Goal: Task Accomplishment & Management: Manage account settings

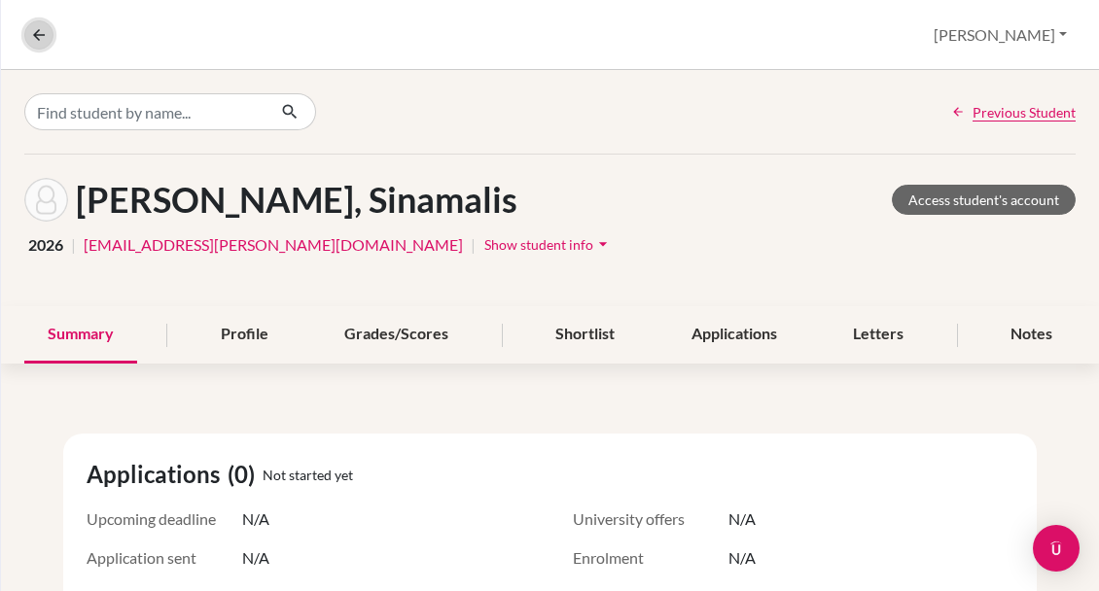
click at [37, 33] on icon at bounding box center [39, 35] width 18 height 18
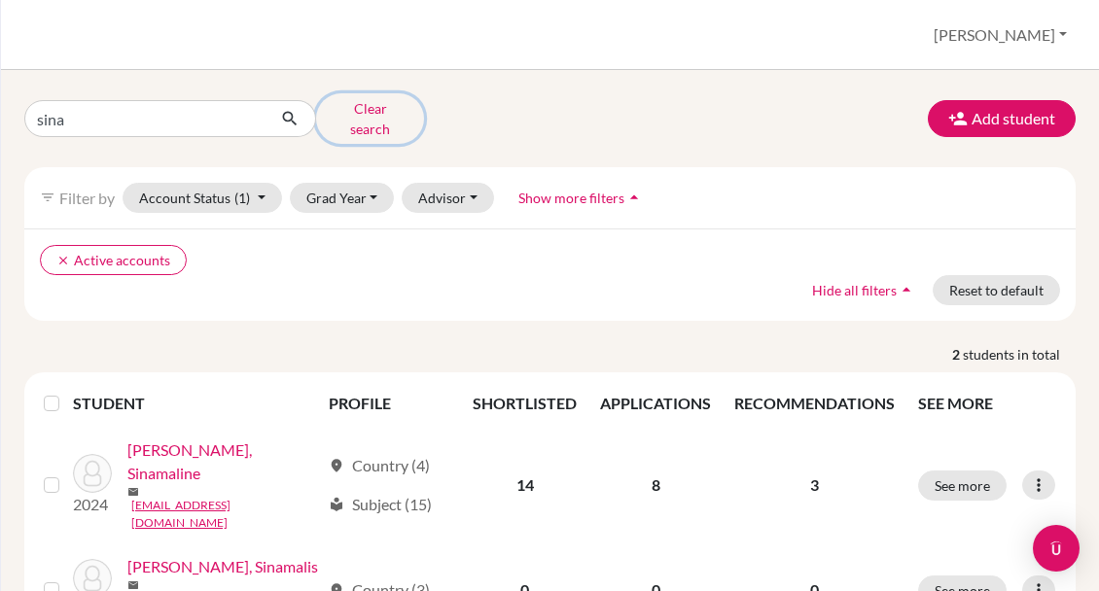
click at [353, 114] on button "Clear search" at bounding box center [370, 118] width 108 height 51
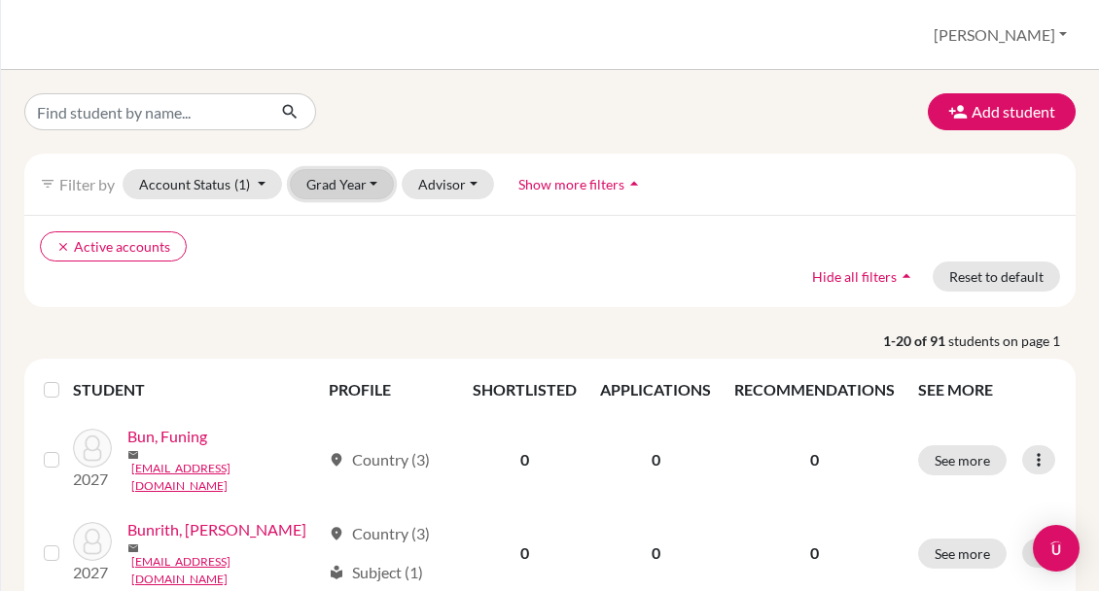
click at [316, 190] on button "Grad Year" at bounding box center [342, 184] width 105 height 30
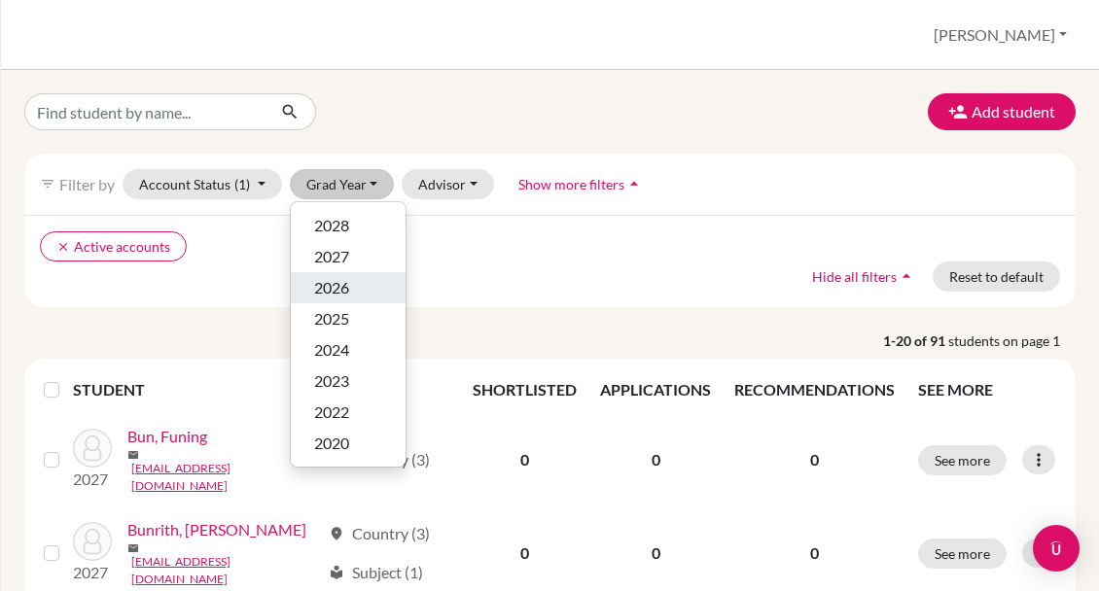
click at [338, 278] on span "2026" at bounding box center [331, 287] width 35 height 23
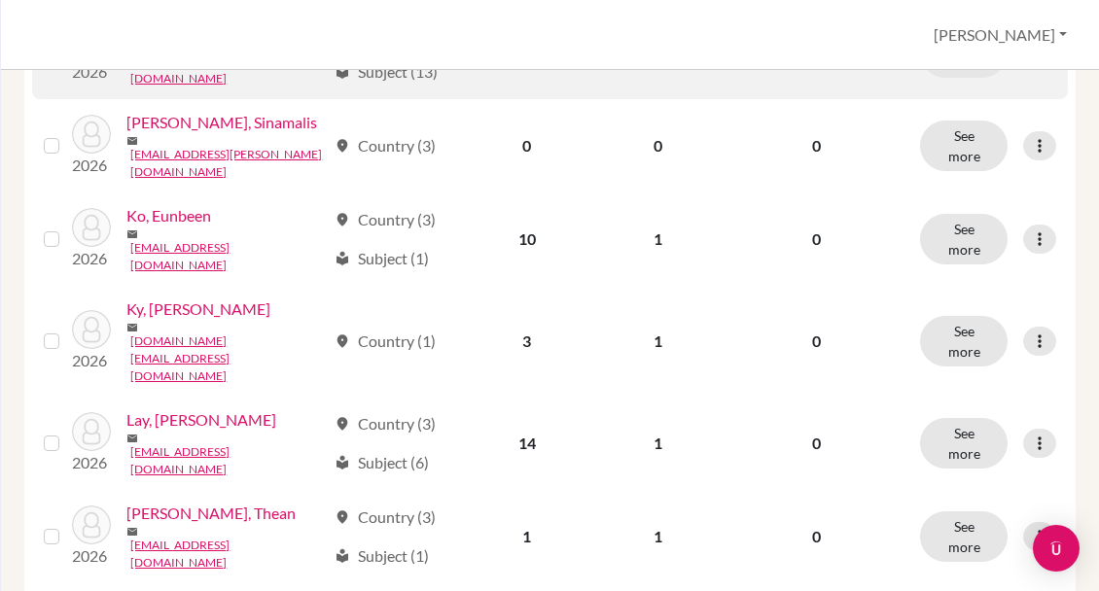
scroll to position [716, 0]
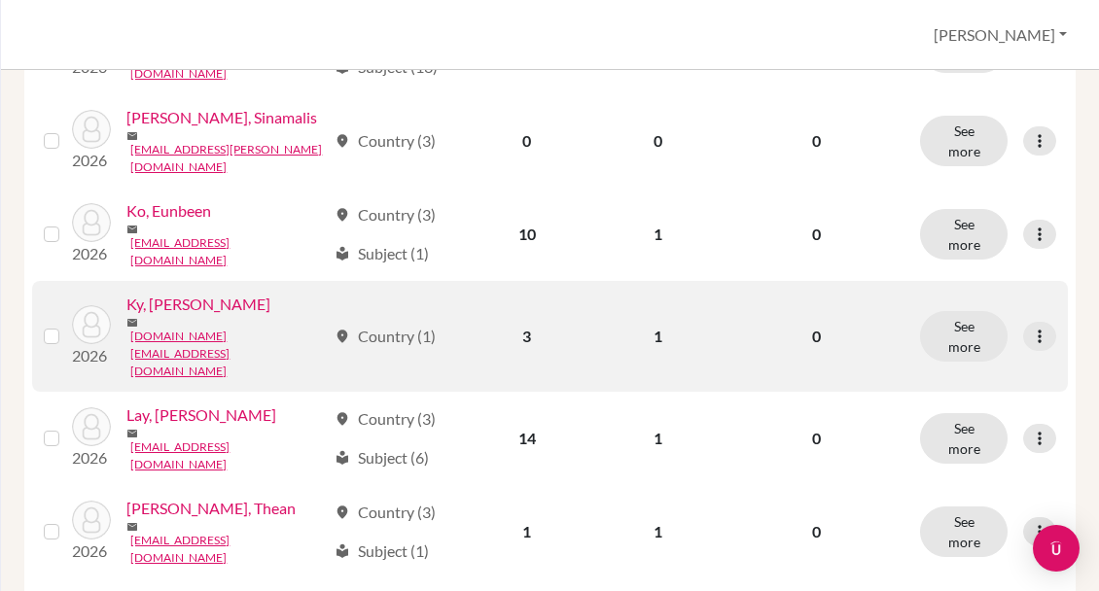
click at [223, 293] on link "Ky, Chan Molynisa" at bounding box center [198, 304] width 144 height 23
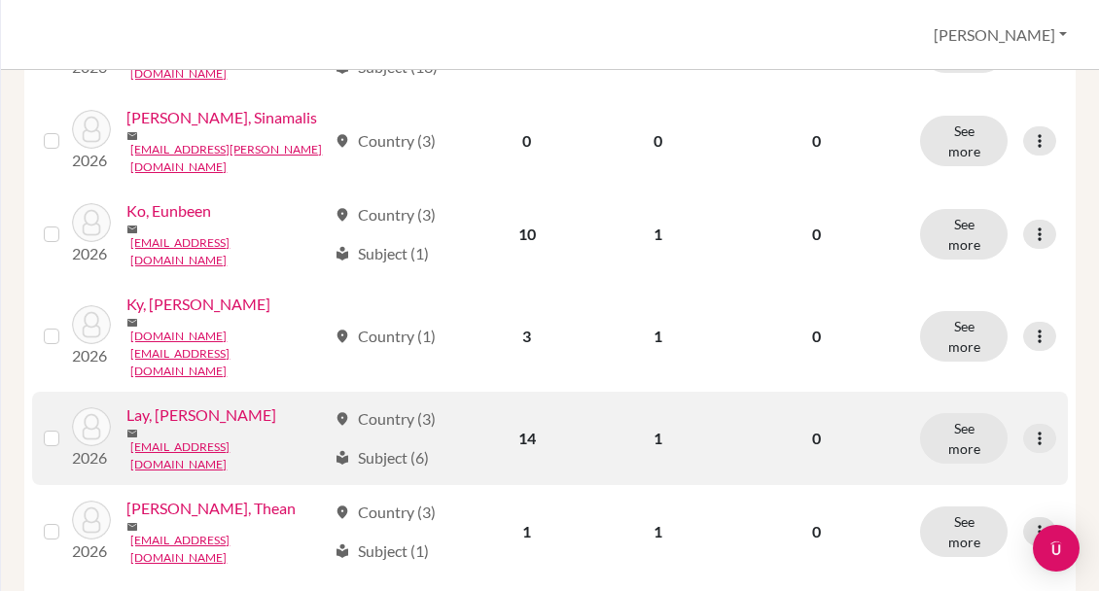
click at [175, 404] on link "Lay, Phirin Tevyta" at bounding box center [201, 415] width 150 height 23
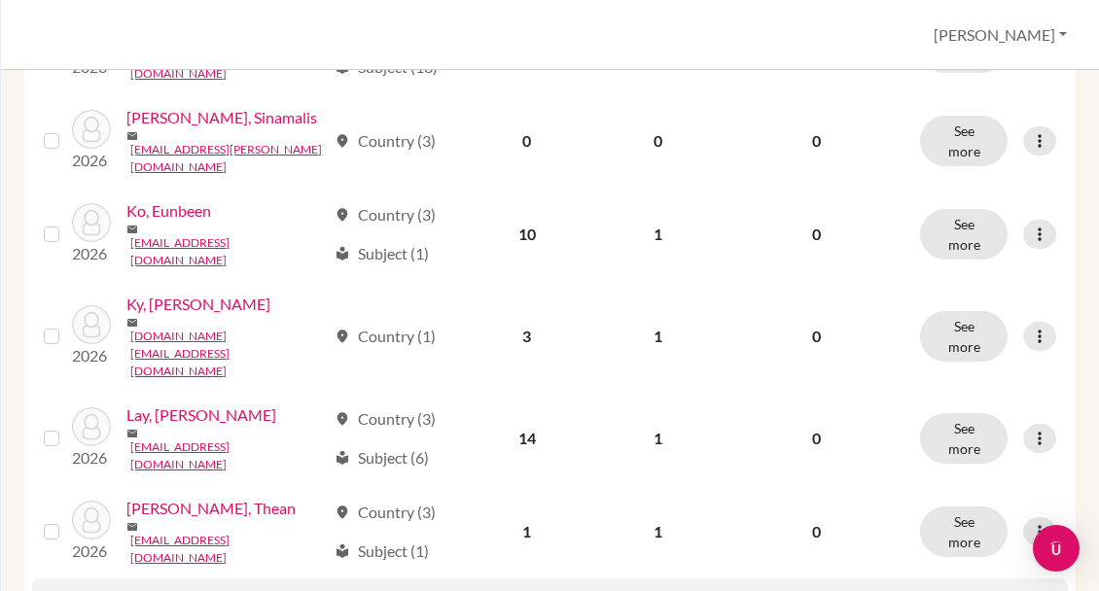
click at [183, 590] on link "Peng, Madelin" at bounding box center [187, 601] width 122 height 23
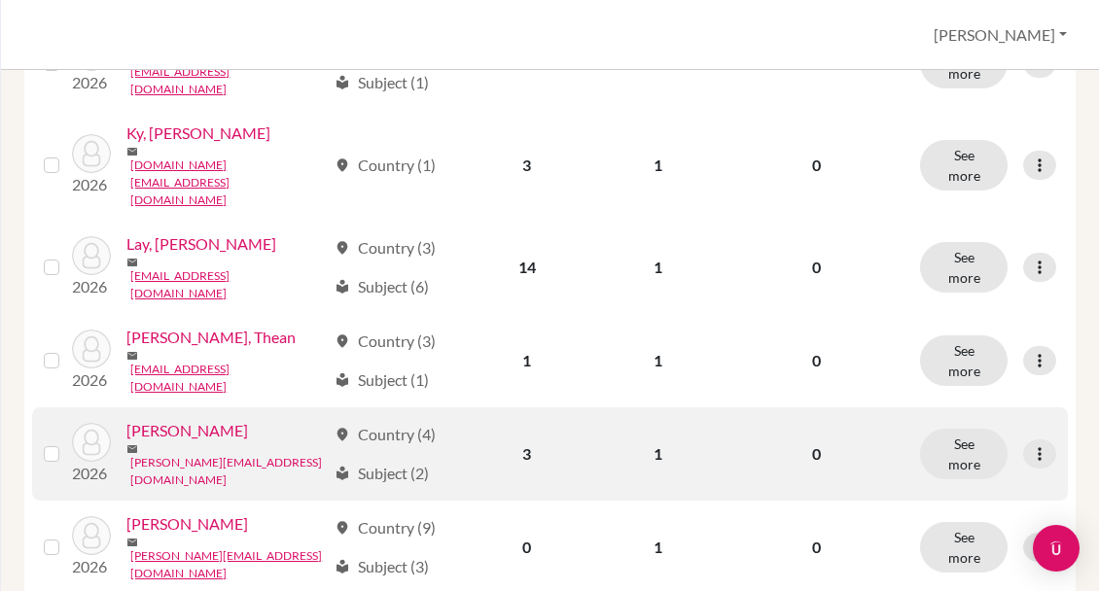
scroll to position [941, 0]
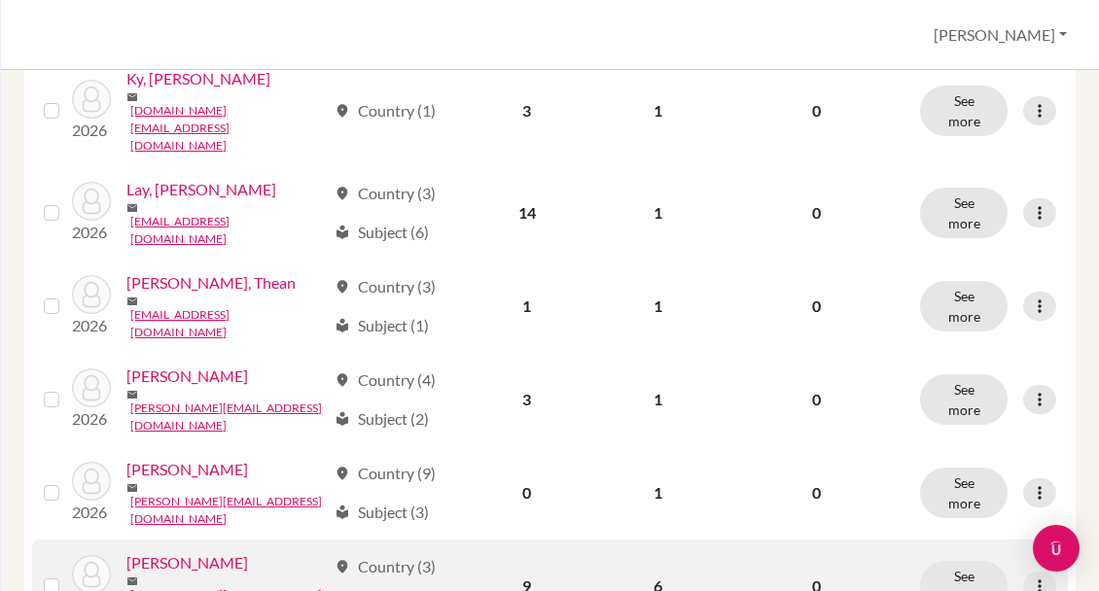
click at [176, 551] on link "Rath, Rosa" at bounding box center [187, 562] width 122 height 23
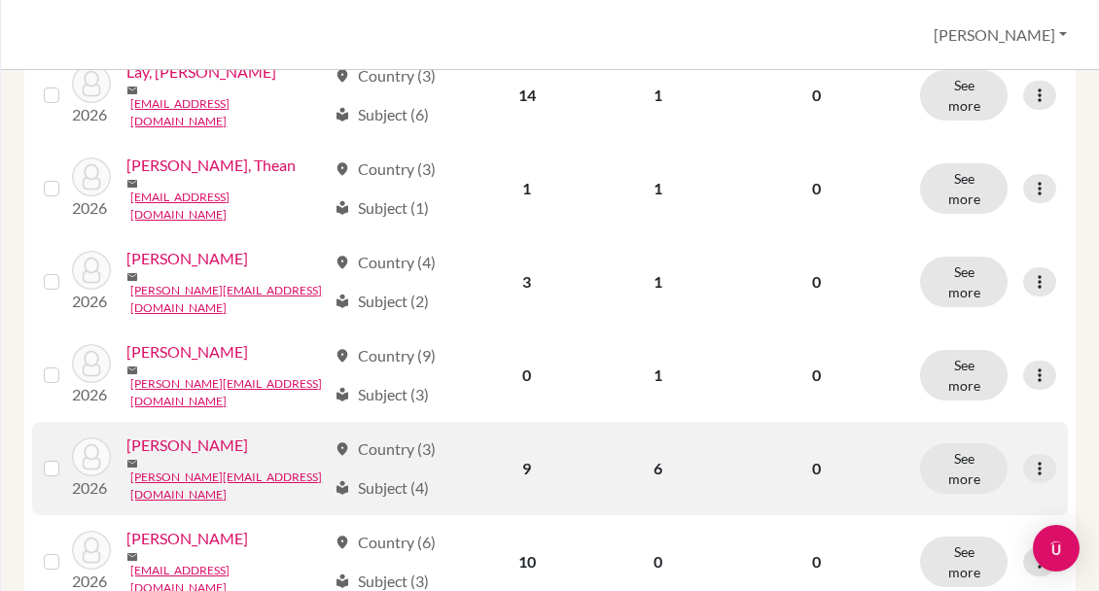
scroll to position [1105, 0]
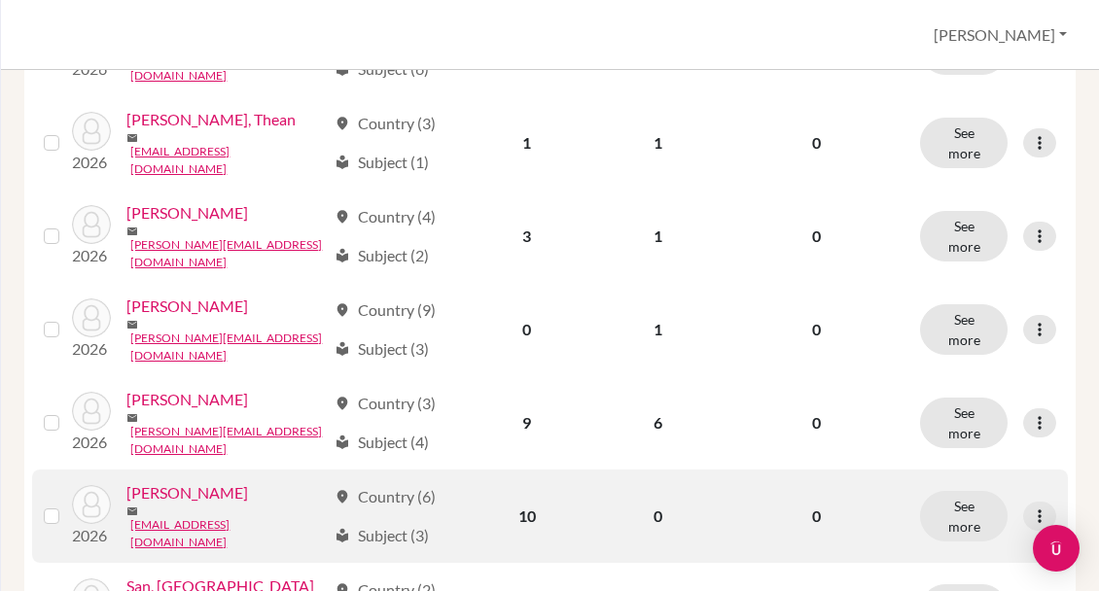
click at [184, 481] on link "[PERSON_NAME]" at bounding box center [187, 492] width 122 height 23
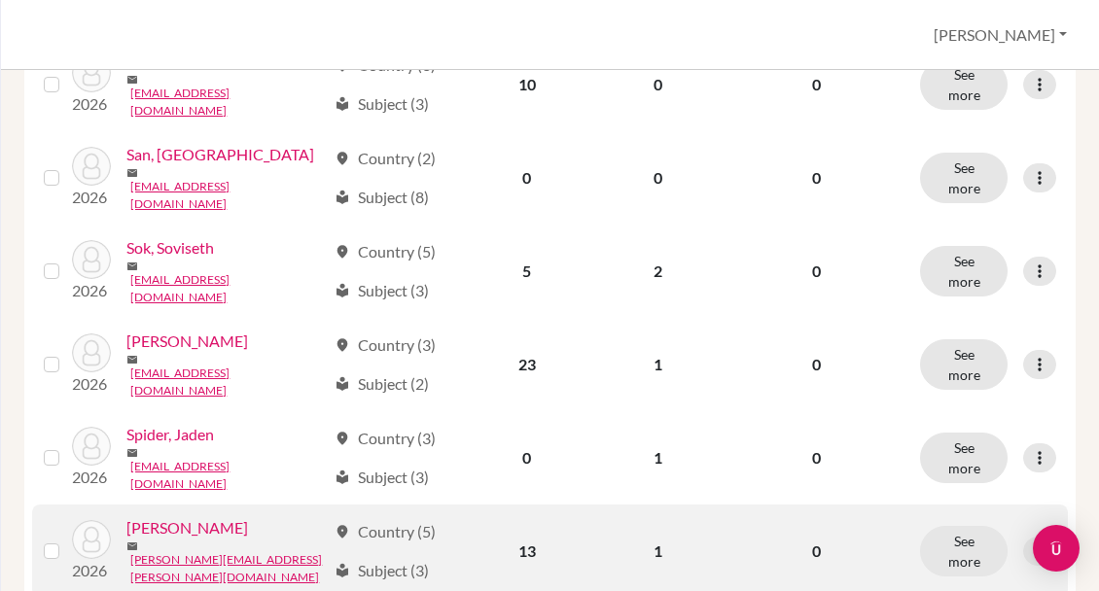
scroll to position [1553, 0]
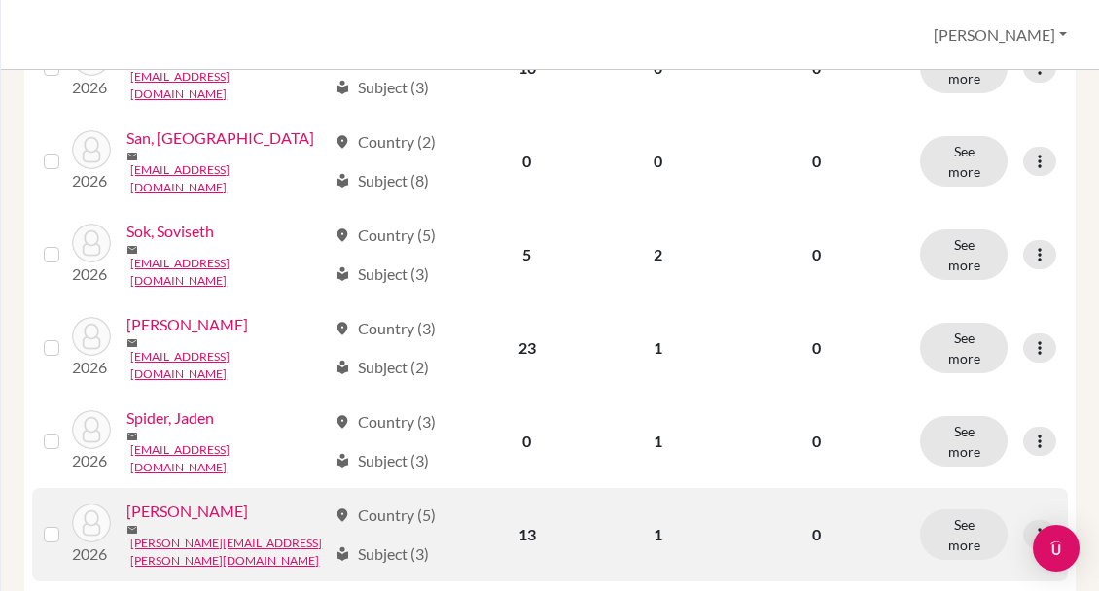
click at [174, 500] on link "Taylor, Jed" at bounding box center [187, 511] width 122 height 23
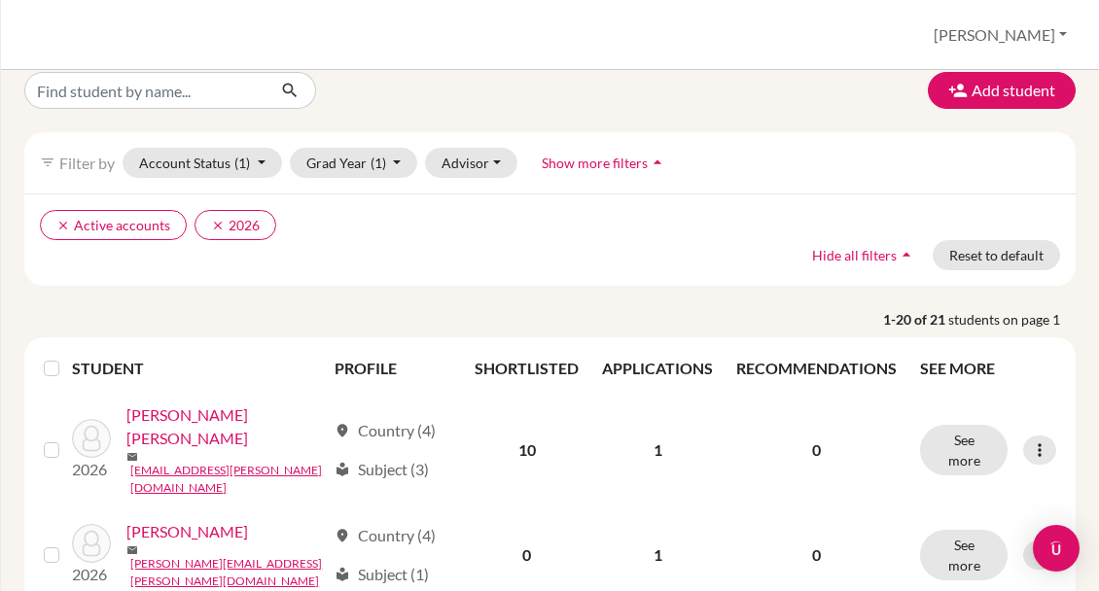
scroll to position [0, 0]
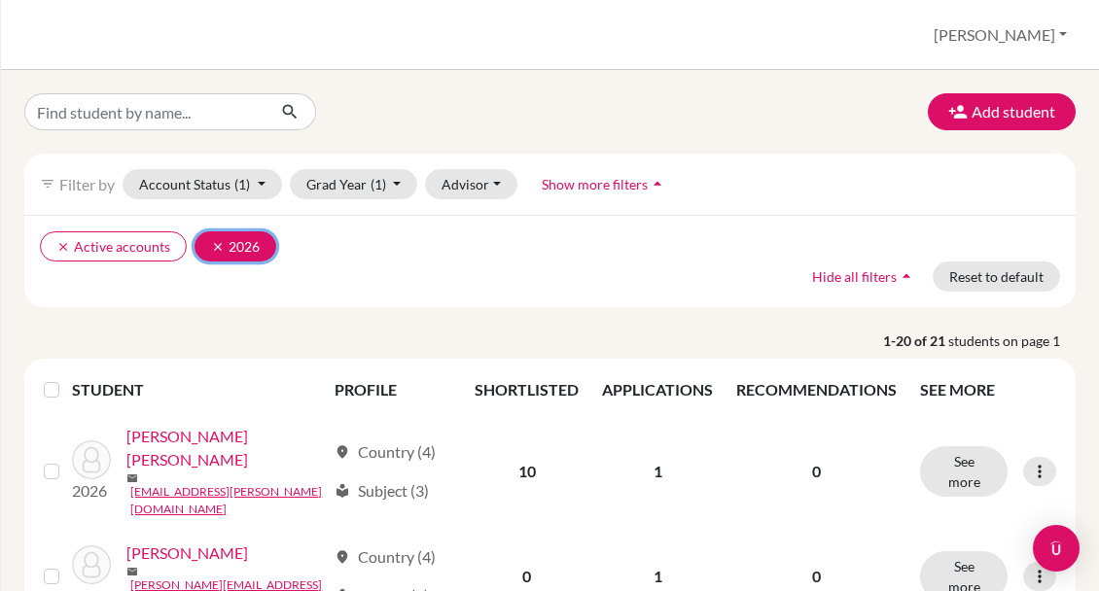
click at [213, 241] on icon "clear" at bounding box center [218, 247] width 14 height 14
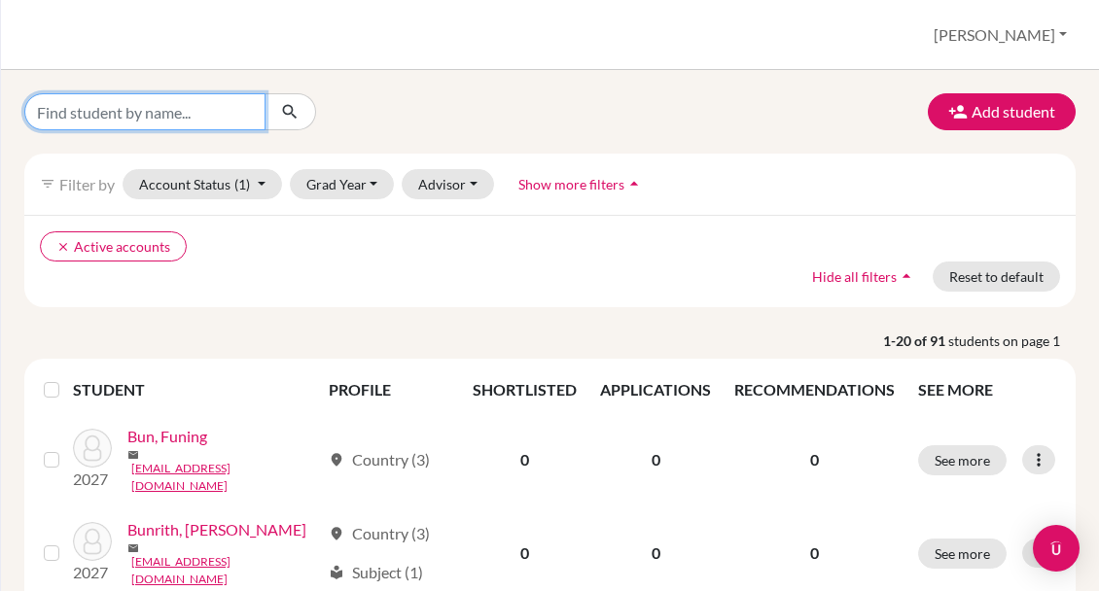
click at [115, 109] on input "Find student by name..." at bounding box center [144, 111] width 241 height 37
type input "yam"
click button "submit" at bounding box center [290, 111] width 52 height 37
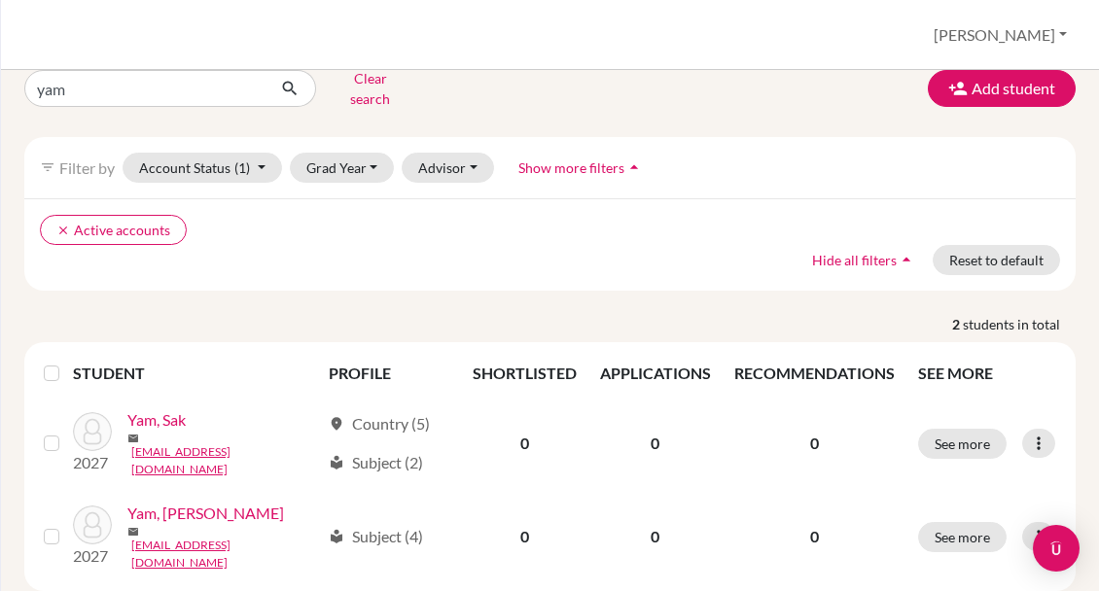
scroll to position [45, 0]
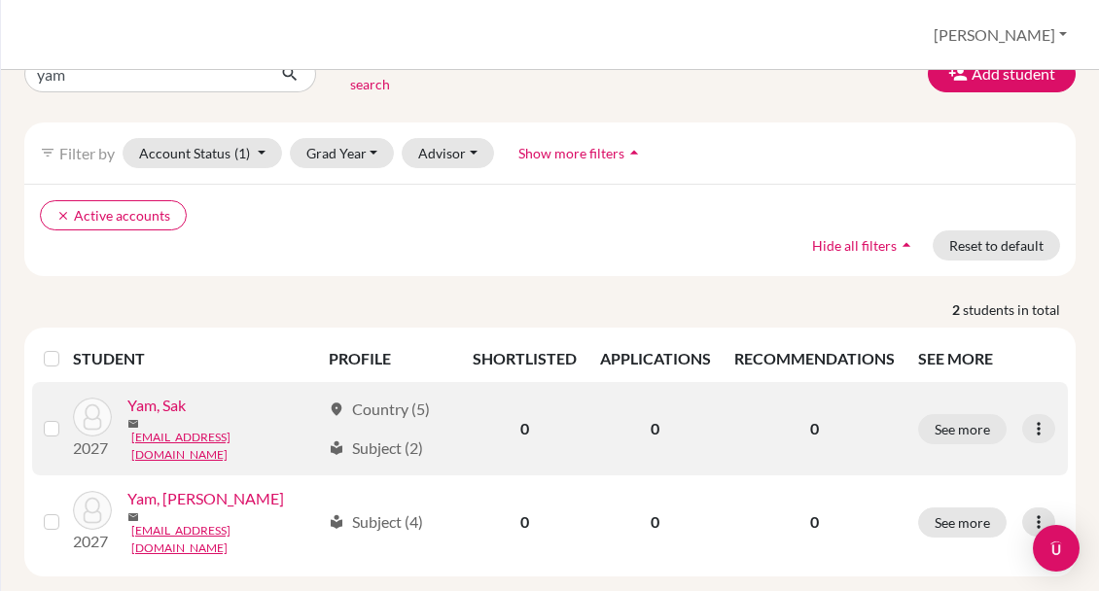
click at [67, 417] on label at bounding box center [67, 417] width 0 height 0
click at [0, 0] on input "checkbox" at bounding box center [0, 0] width 0 height 0
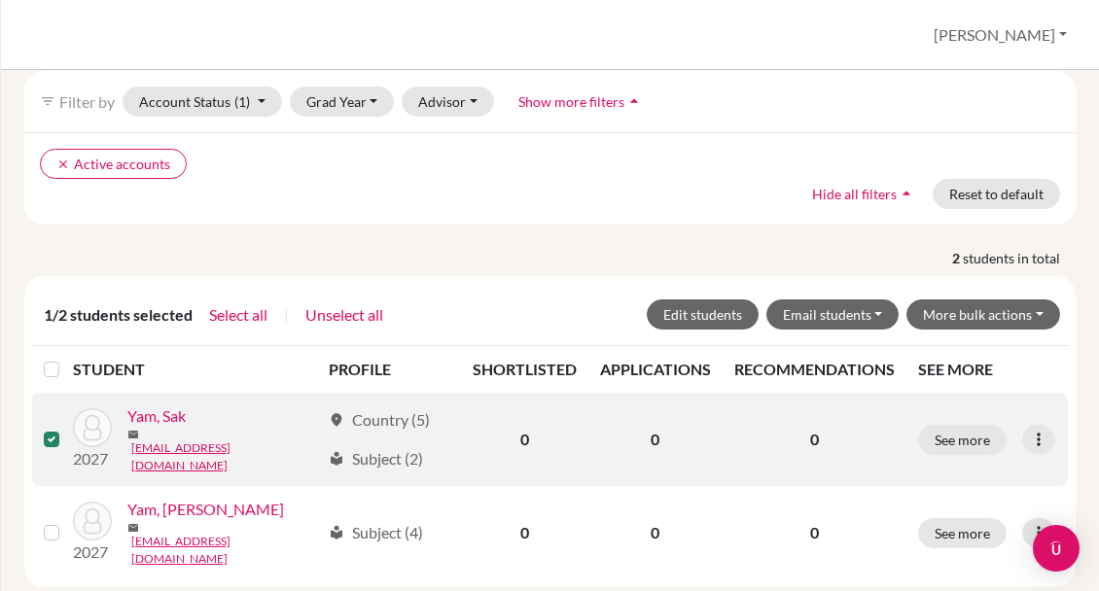
scroll to position [107, 0]
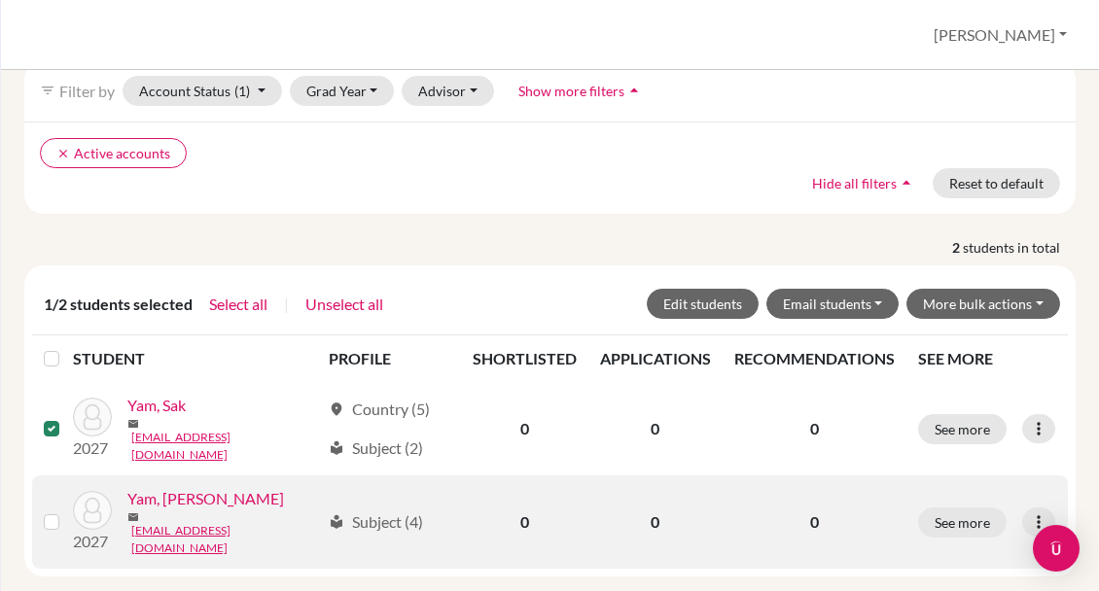
click at [67, 511] on label at bounding box center [67, 511] width 0 height 0
click at [0, 0] on input "checkbox" at bounding box center [0, 0] width 0 height 0
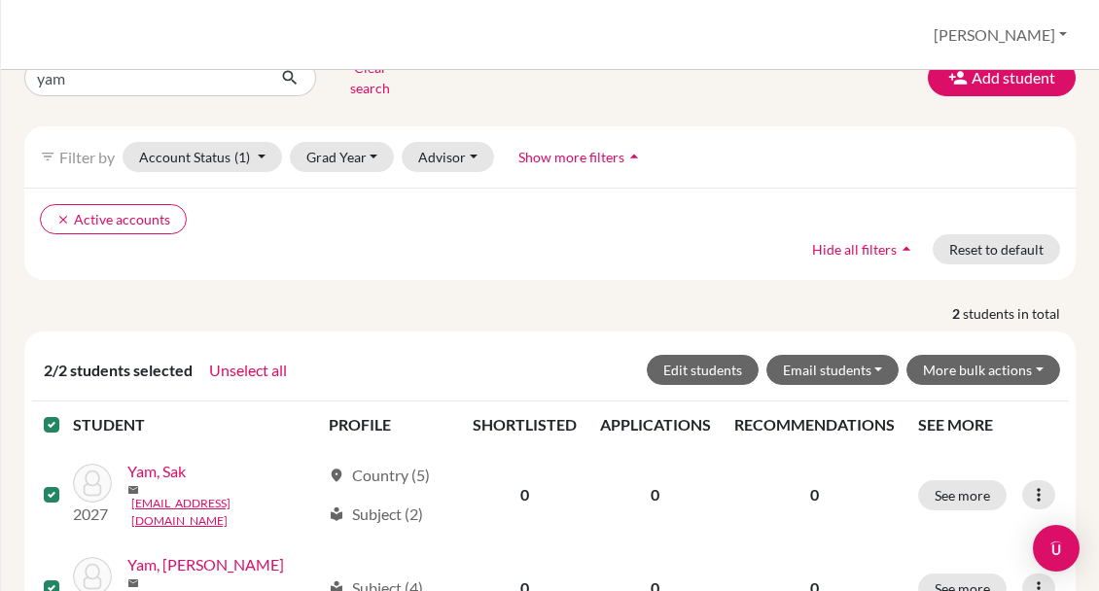
scroll to position [0, 0]
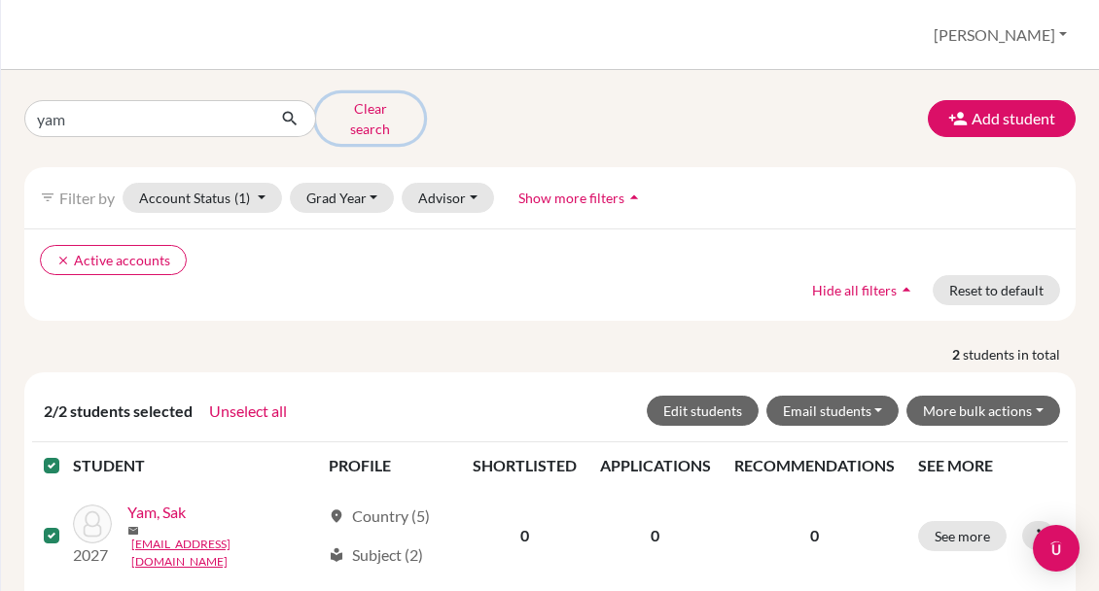
click at [358, 115] on button "Clear search" at bounding box center [370, 118] width 108 height 51
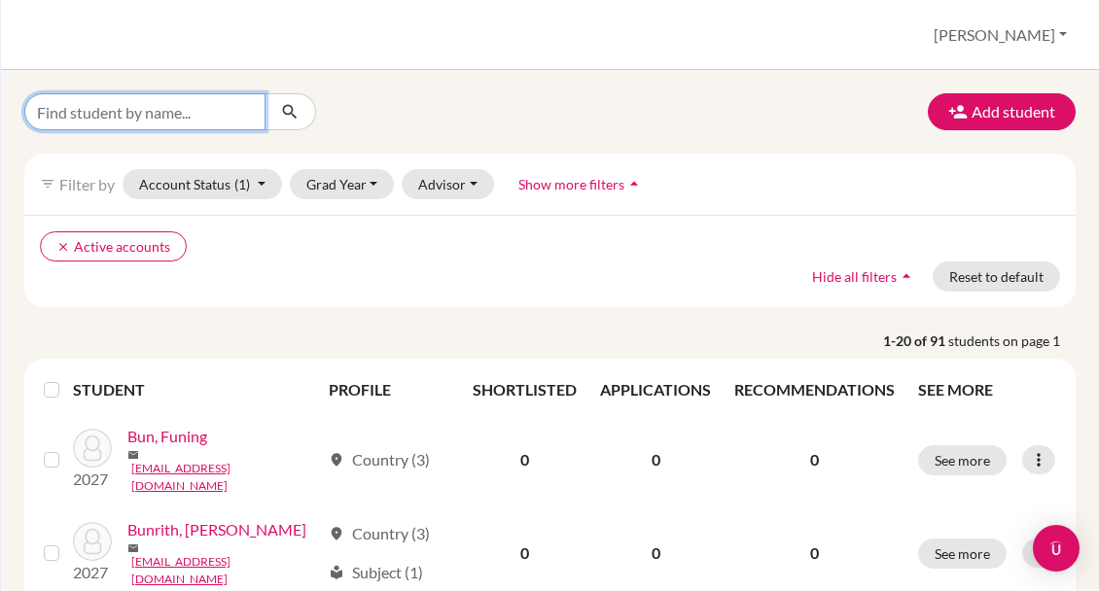
click at [95, 114] on input "Find student by name..." at bounding box center [144, 111] width 241 height 37
type input "monika"
click button "submit" at bounding box center [290, 111] width 52 height 37
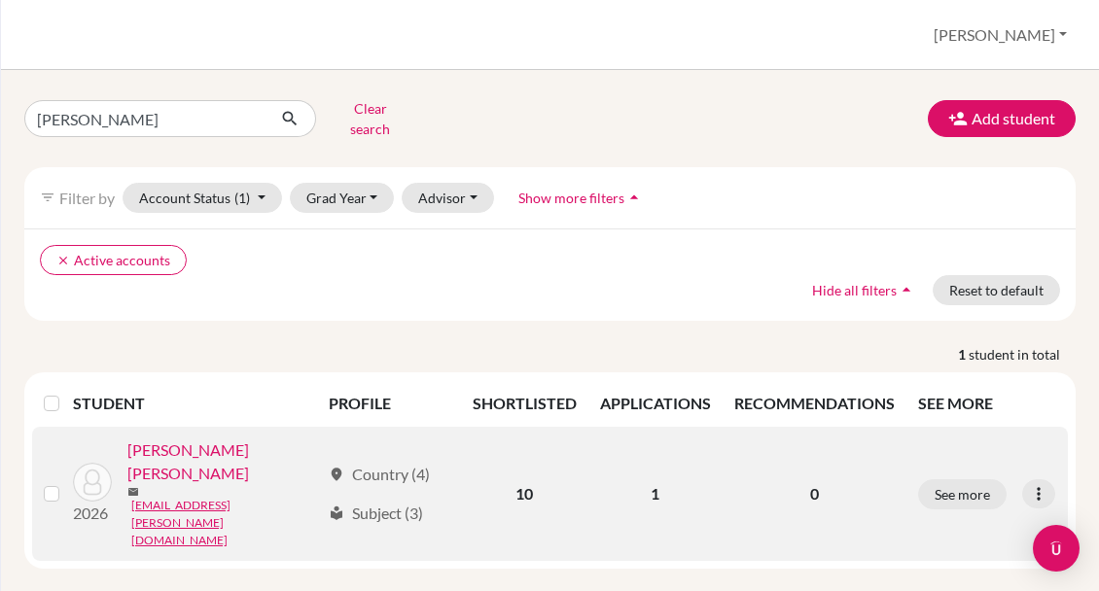
click at [226, 442] on link "Chhay, Sokun Monika" at bounding box center [223, 462] width 193 height 47
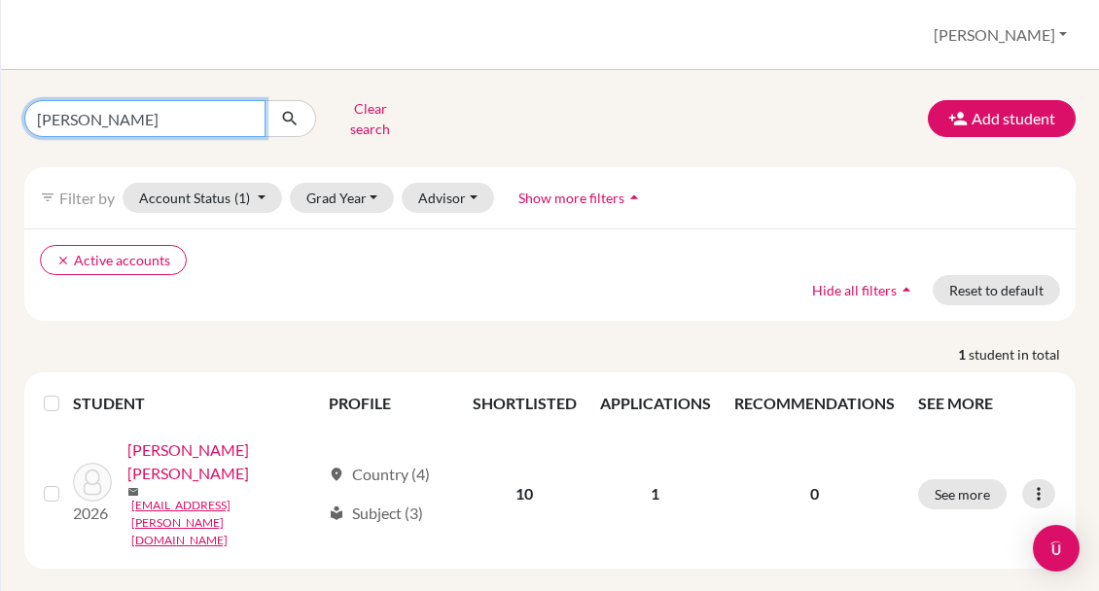
click at [53, 117] on input "monika" at bounding box center [144, 118] width 241 height 37
type input "Lars"
click button "submit" at bounding box center [290, 118] width 52 height 37
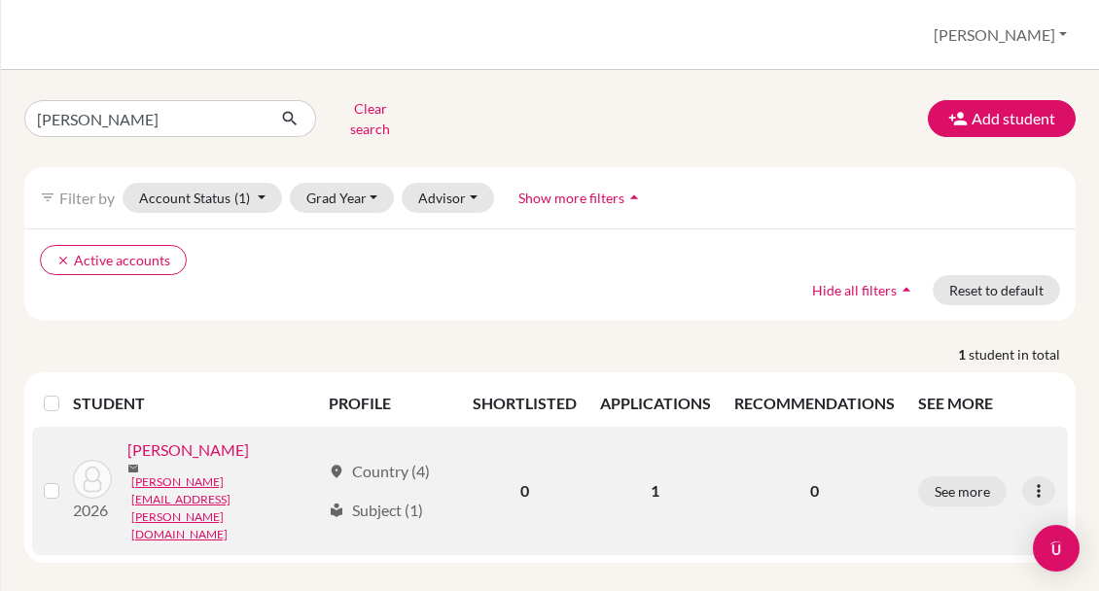
click at [178, 443] on link "[PERSON_NAME]" at bounding box center [188, 450] width 122 height 23
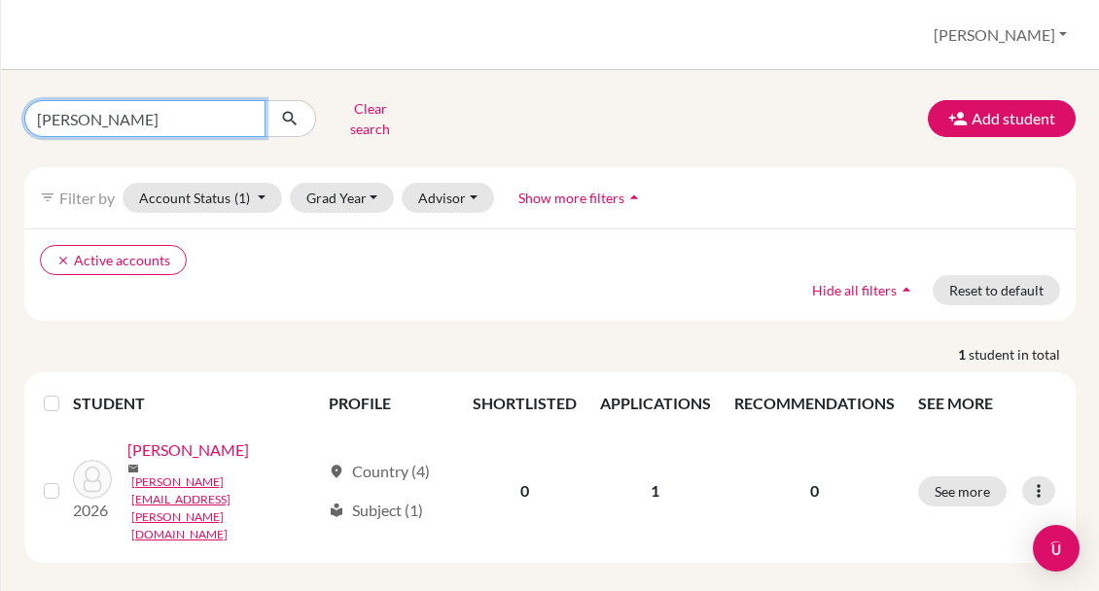
click at [53, 118] on input "Lars" at bounding box center [144, 118] width 241 height 37
type input "Lalin"
click button "submit" at bounding box center [290, 118] width 52 height 37
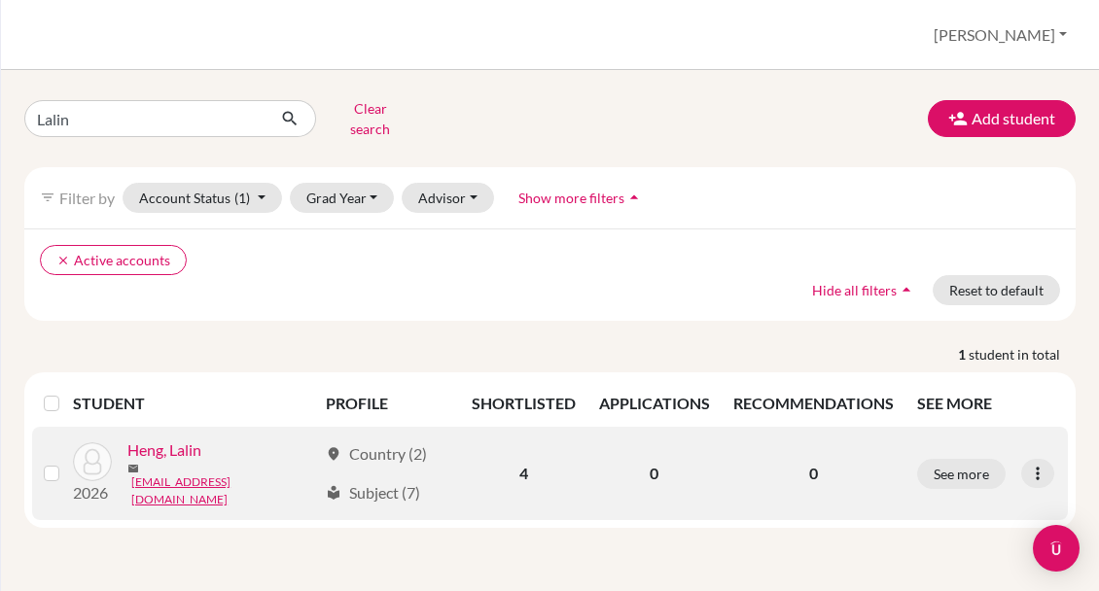
click at [175, 442] on link "Heng, Lalin" at bounding box center [164, 450] width 74 height 23
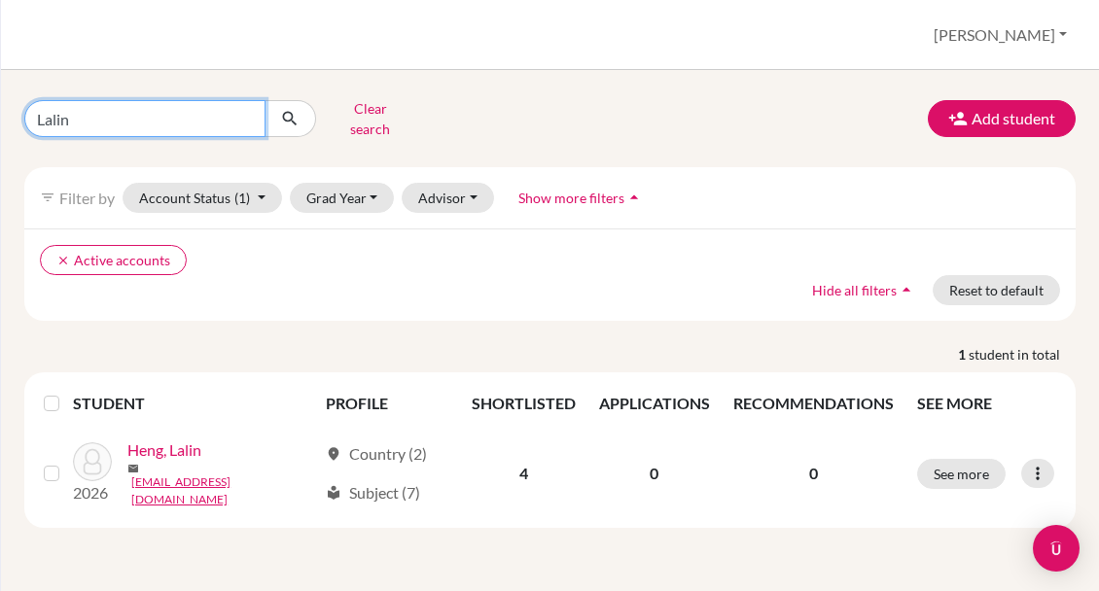
click at [55, 106] on input "Lalin" at bounding box center [144, 118] width 241 height 37
type input "Thean"
click button "submit" at bounding box center [290, 118] width 52 height 37
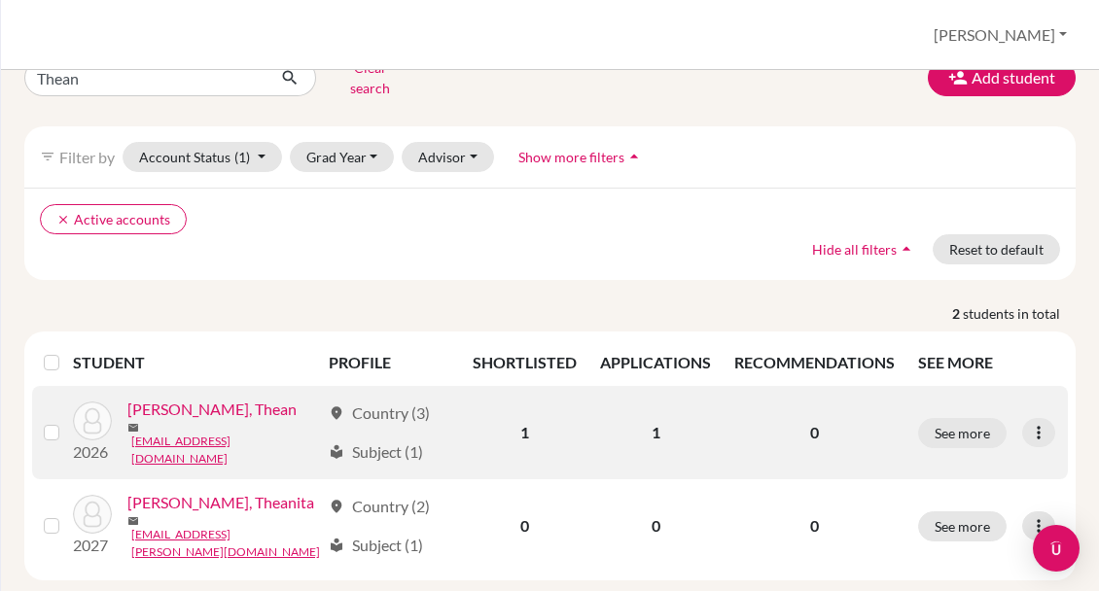
scroll to position [45, 0]
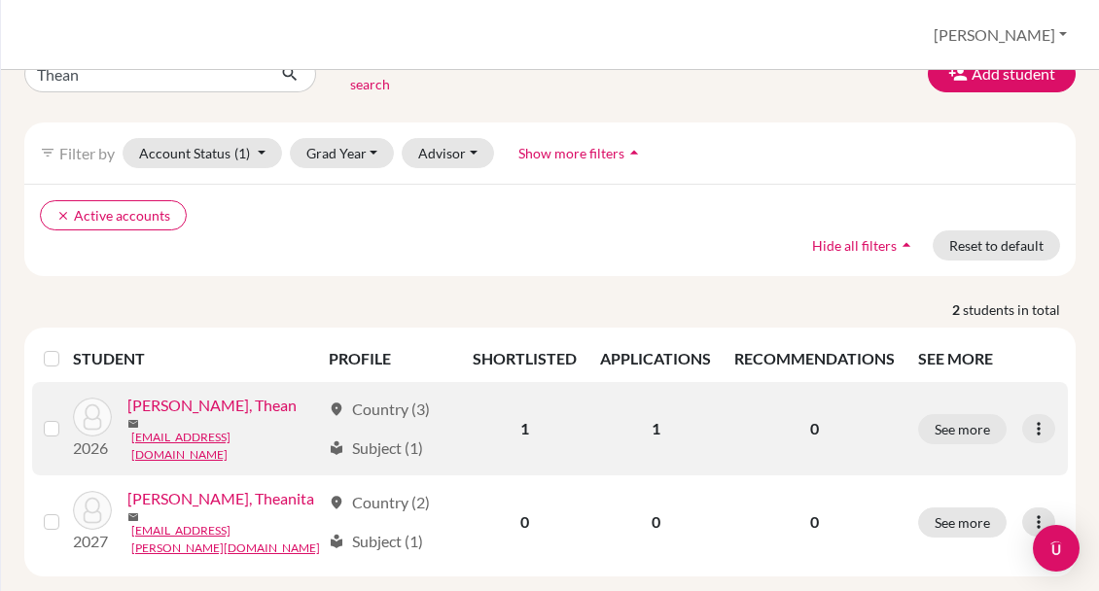
click at [185, 402] on link "Mao, Thean" at bounding box center [211, 405] width 169 height 23
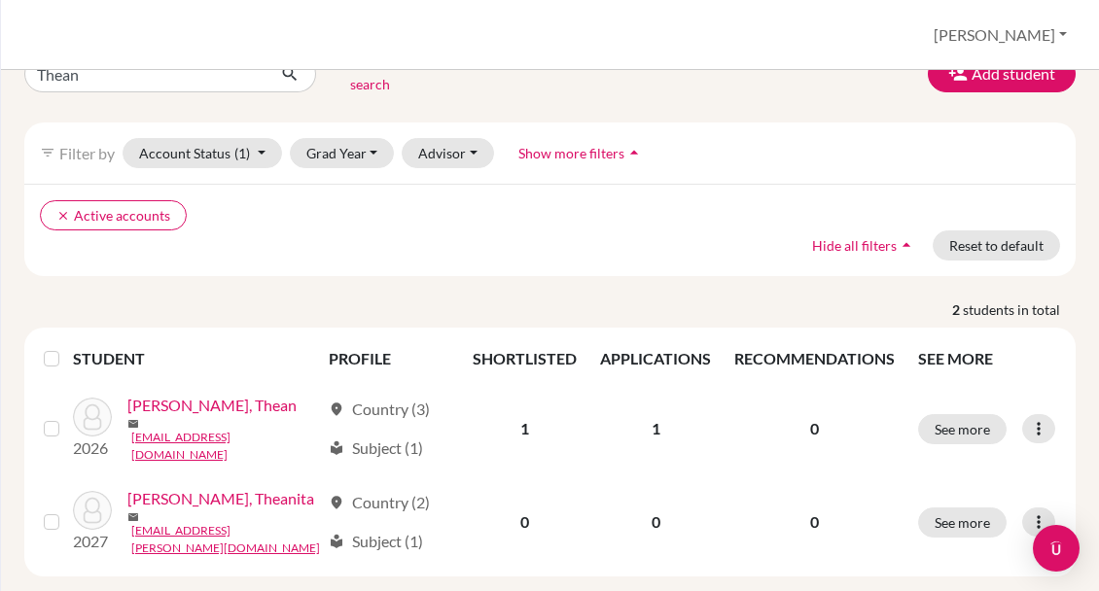
scroll to position [0, 0]
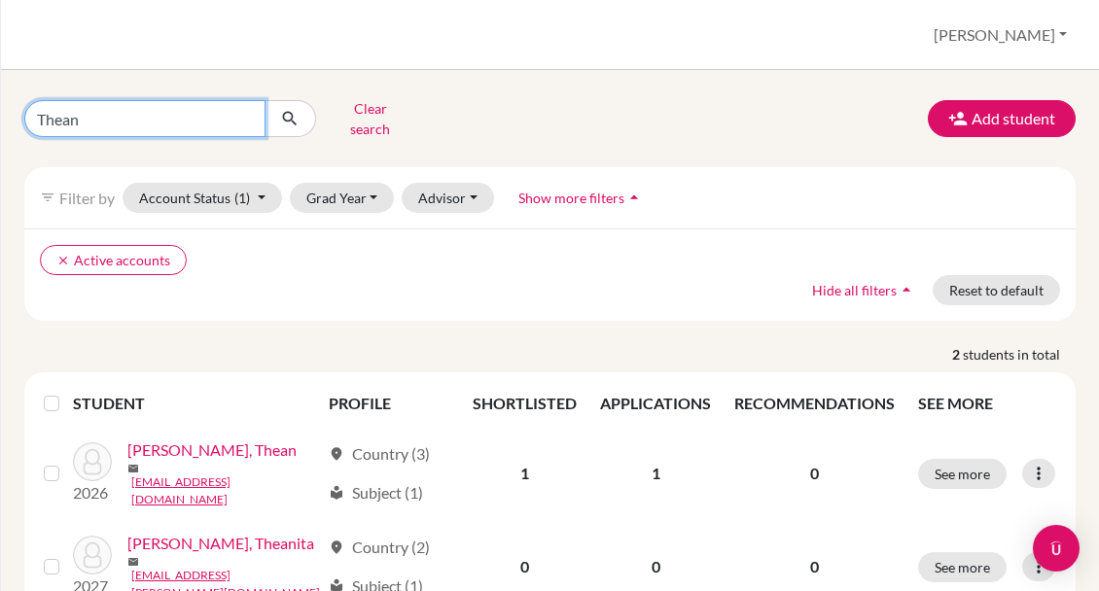
click at [72, 116] on input "Thean" at bounding box center [144, 118] width 241 height 37
type input "Samuel"
click button "submit" at bounding box center [290, 118] width 52 height 37
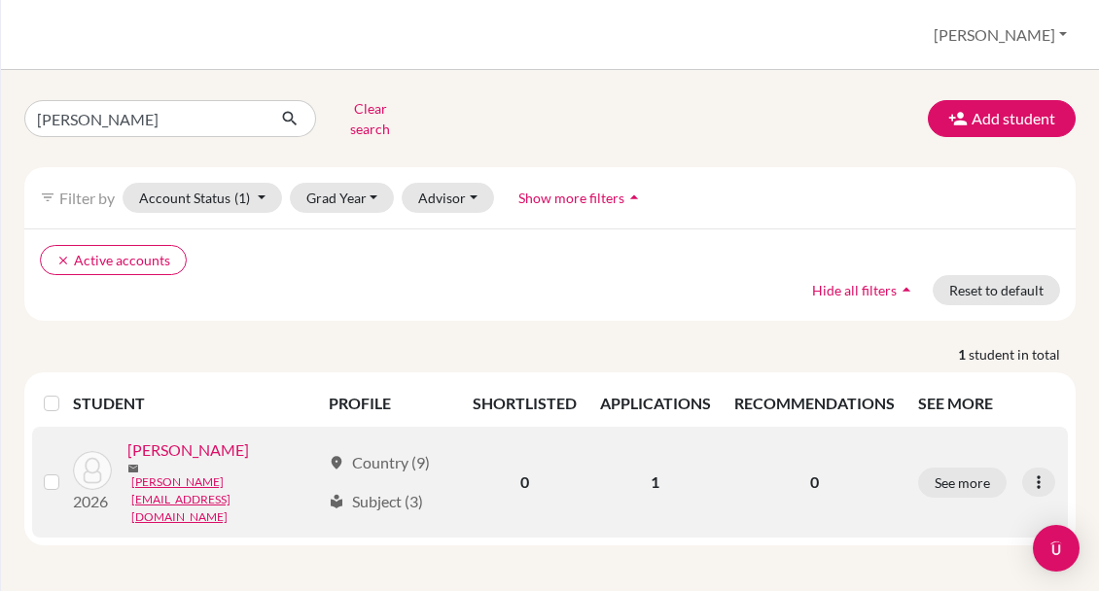
click at [183, 446] on link "Price, Samuel" at bounding box center [188, 450] width 122 height 23
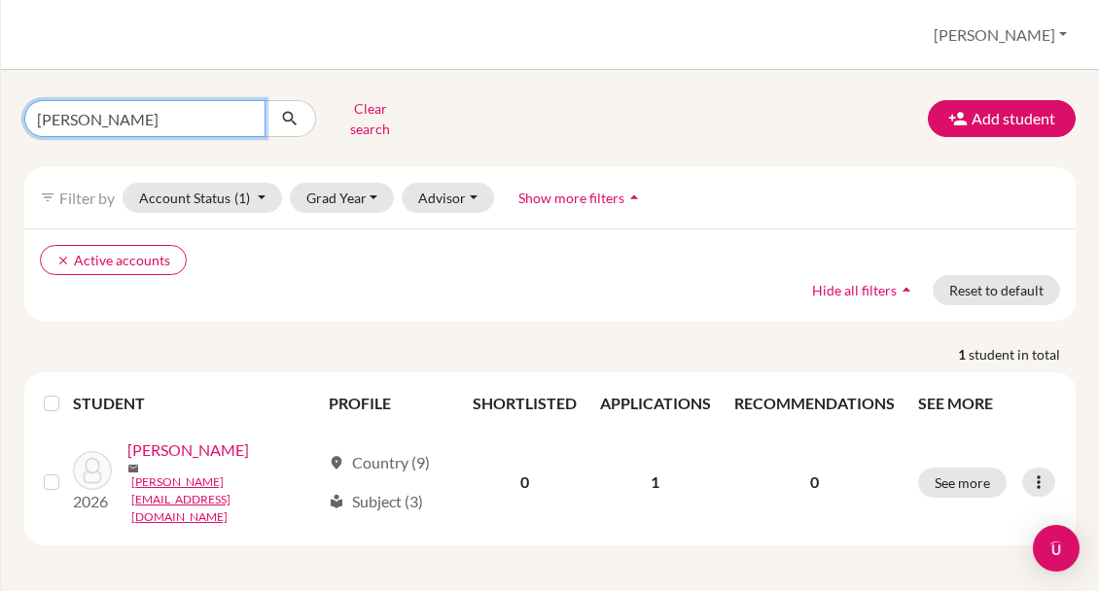
click at [71, 111] on input "Samuel" at bounding box center [144, 118] width 241 height 37
type input "Soviseth"
click button "submit" at bounding box center [290, 118] width 52 height 37
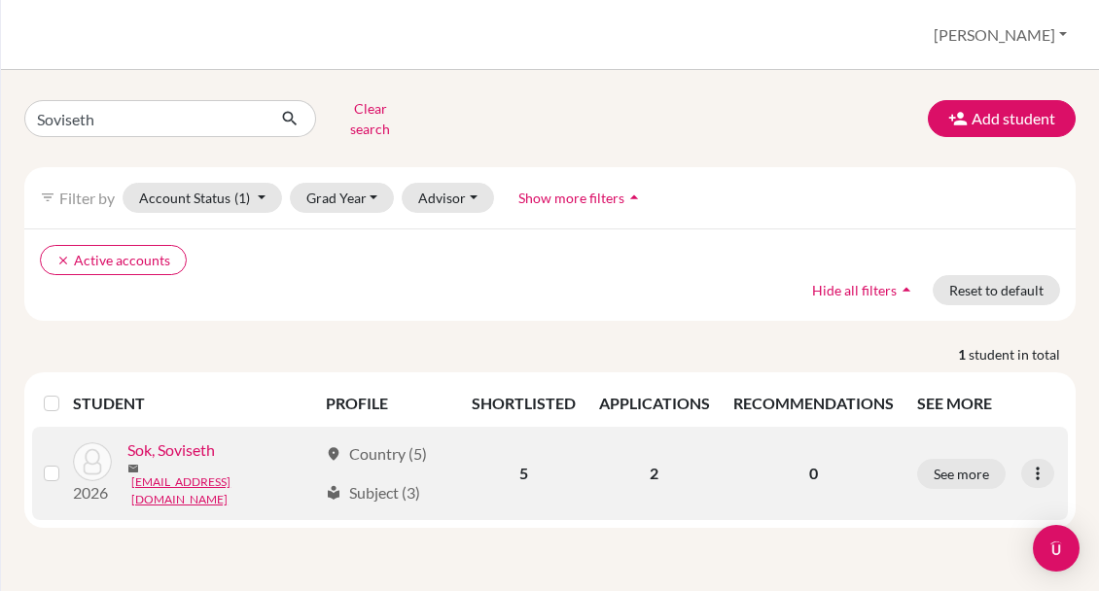
click at [183, 442] on link "Sok, Soviseth" at bounding box center [171, 450] width 88 height 23
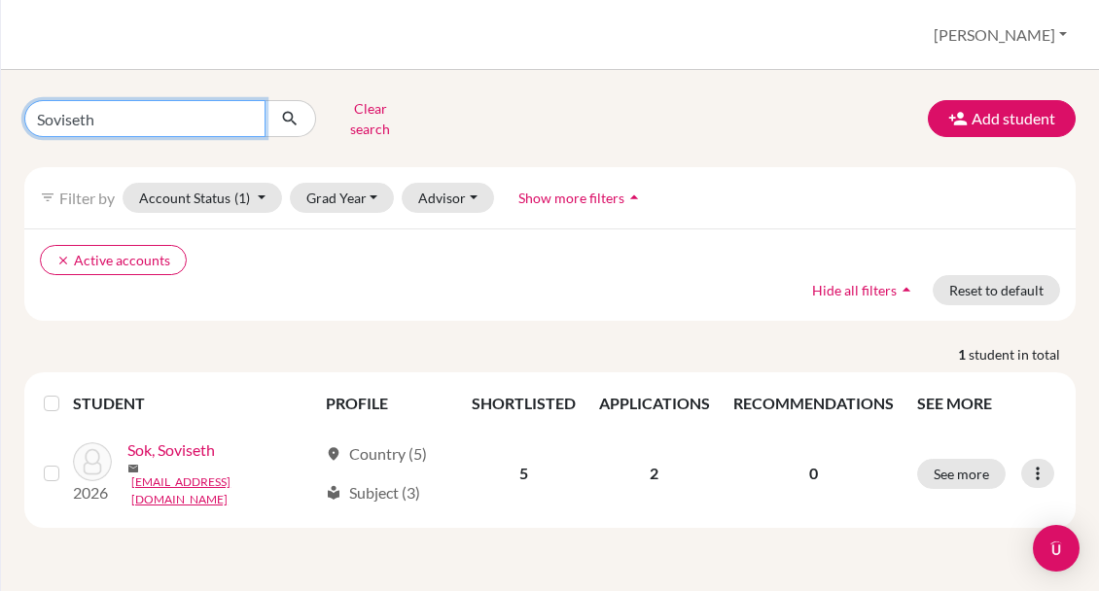
click at [63, 112] on input "Soviseth" at bounding box center [144, 118] width 241 height 37
type input "Sreyroth"
click button "submit" at bounding box center [290, 118] width 52 height 37
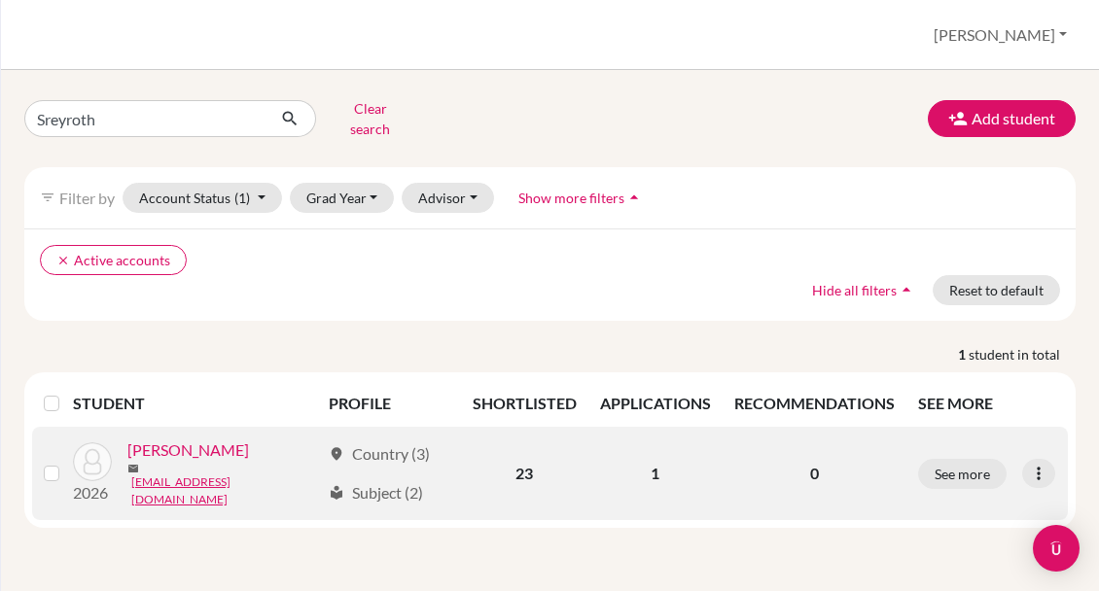
click at [187, 446] on link "Sok, Sreyroth" at bounding box center [188, 450] width 122 height 23
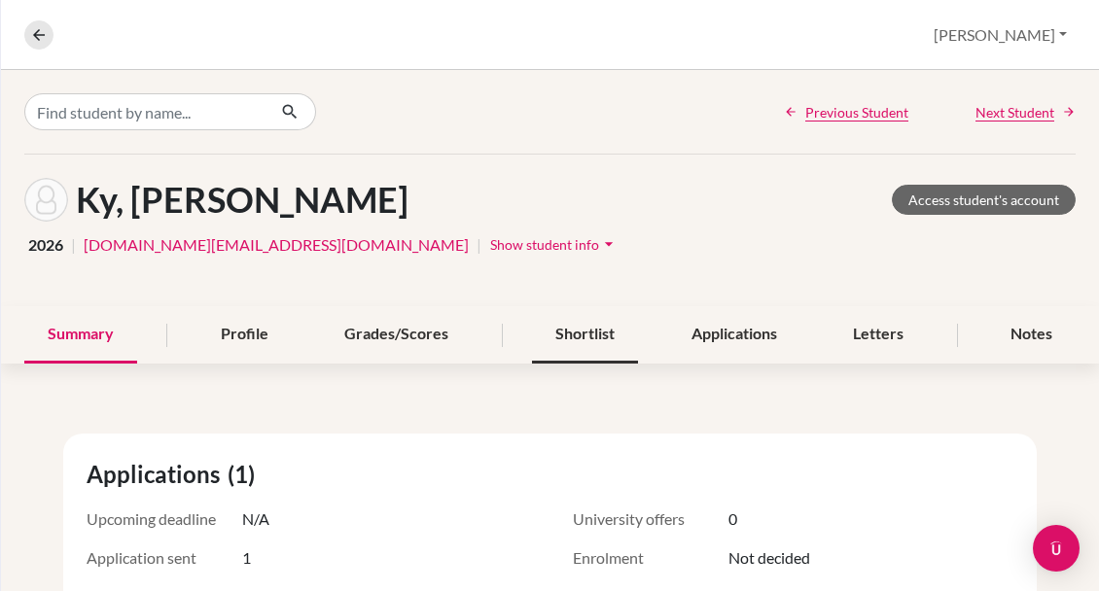
click at [575, 333] on div "Shortlist" at bounding box center [585, 334] width 106 height 57
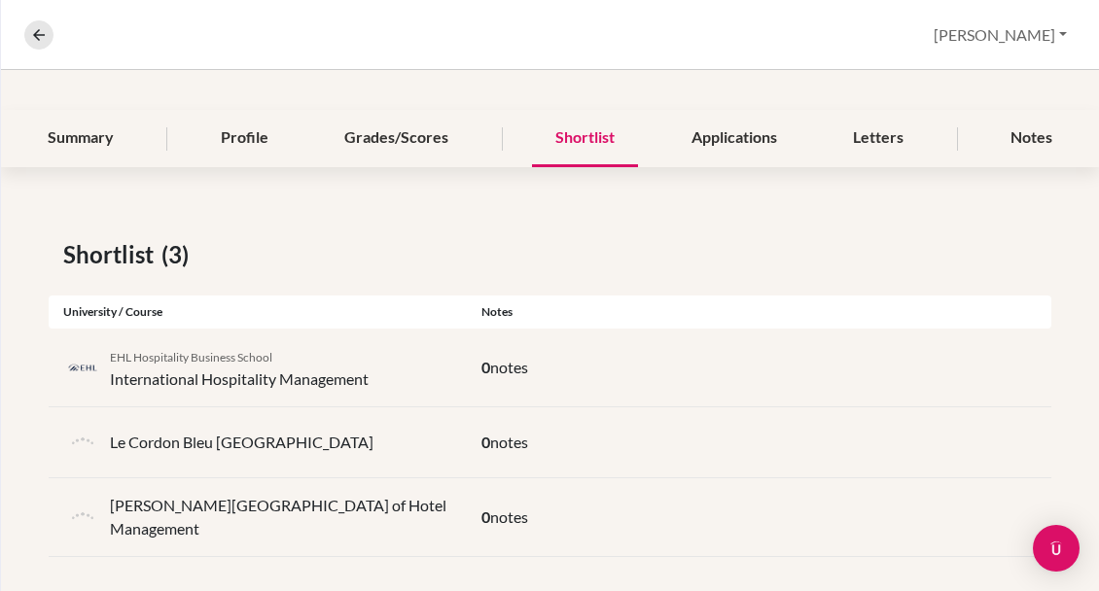
scroll to position [206, 0]
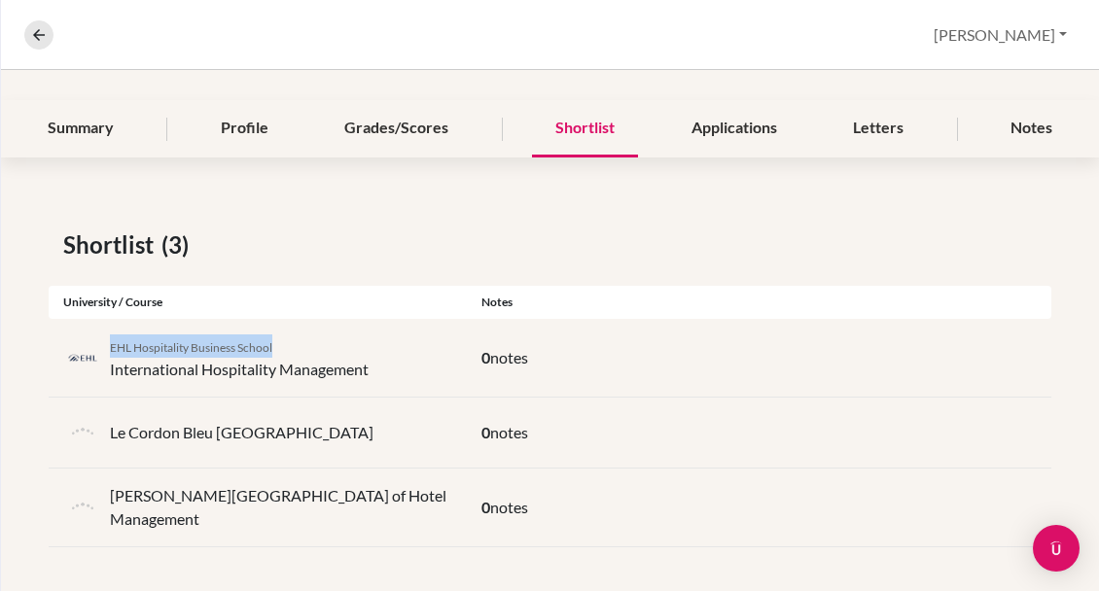
drag, startPoint x: 111, startPoint y: 346, endPoint x: 272, endPoint y: 348, distance: 161.4
click at [272, 348] on span "EHL Hospitality Business School" at bounding box center [191, 347] width 162 height 15
copy span "EHL Hospitality Business School"
drag, startPoint x: 110, startPoint y: 493, endPoint x: 182, endPoint y: 496, distance: 72.0
click at [182, 496] on p "Les Roches International School of Hotel Management" at bounding box center [281, 507] width 342 height 47
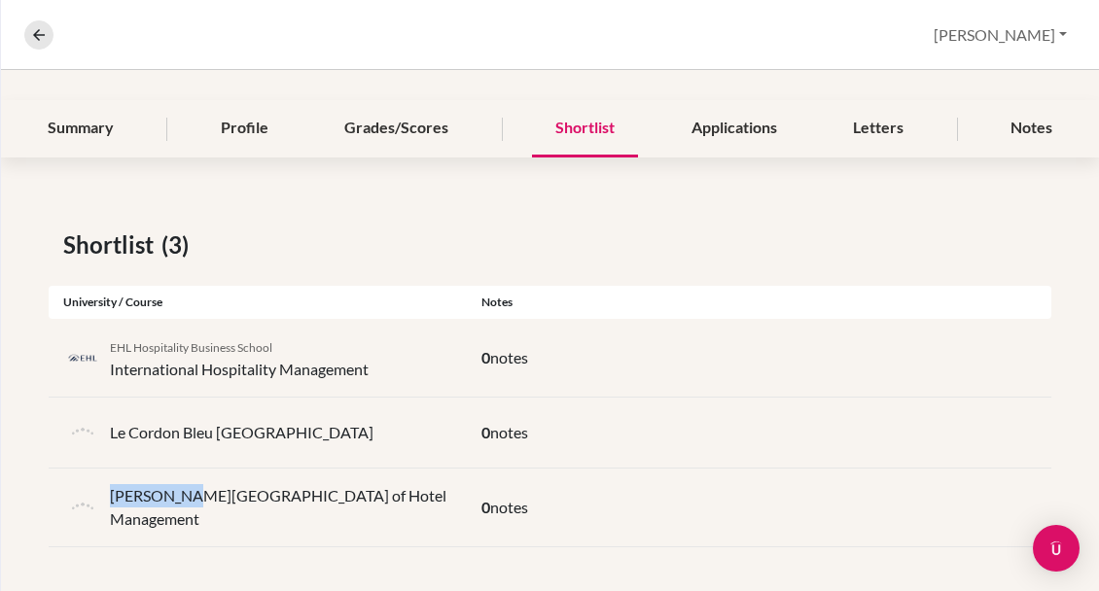
copy p "Les Roches"
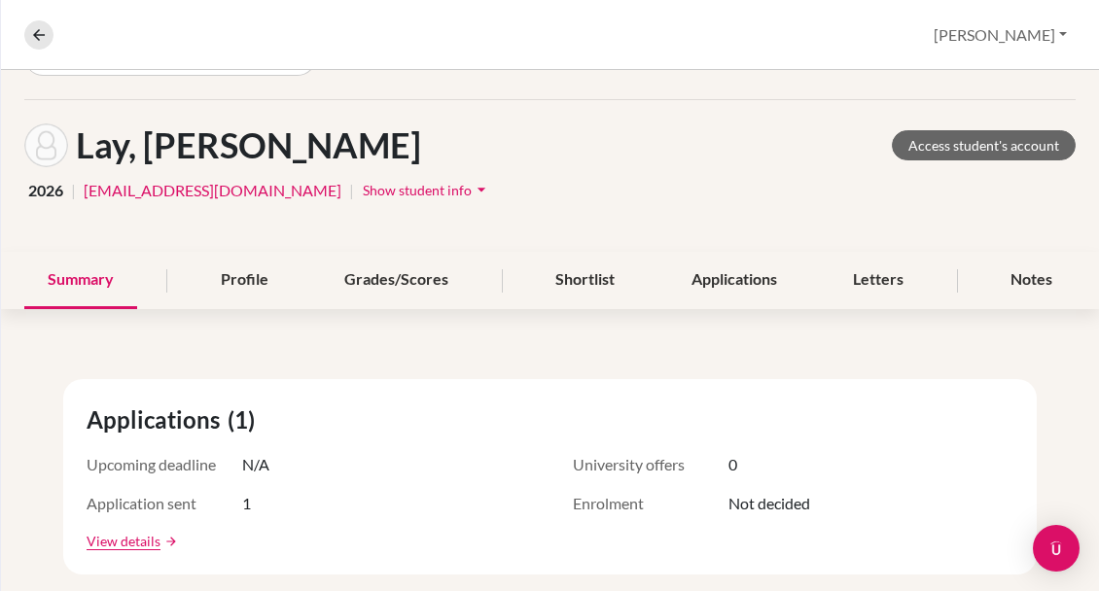
scroll to position [200, 0]
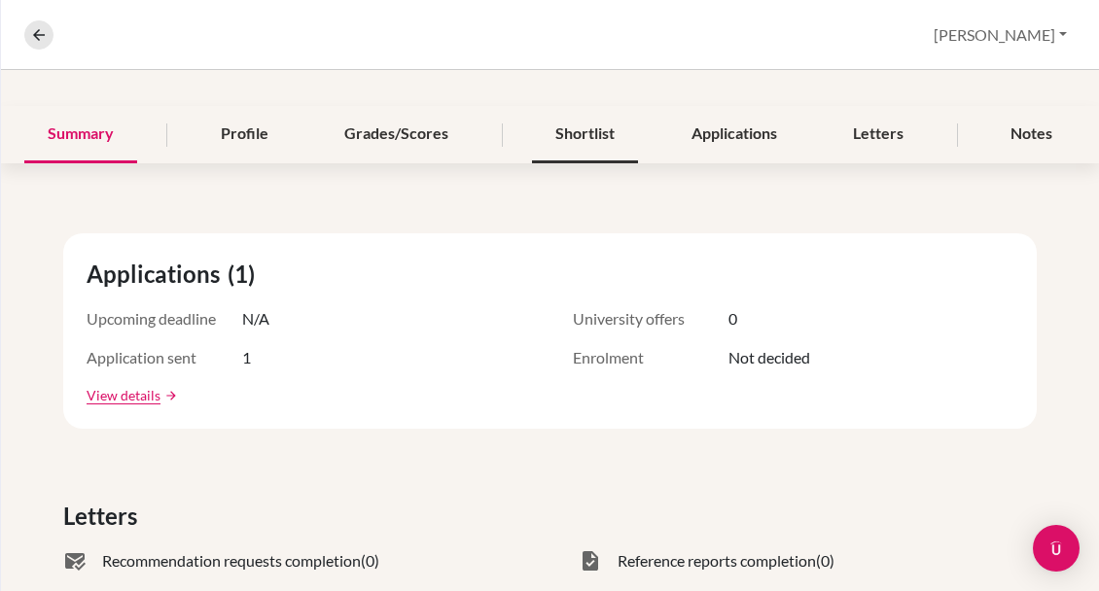
click at [588, 132] on div "Shortlist" at bounding box center [585, 134] width 106 height 57
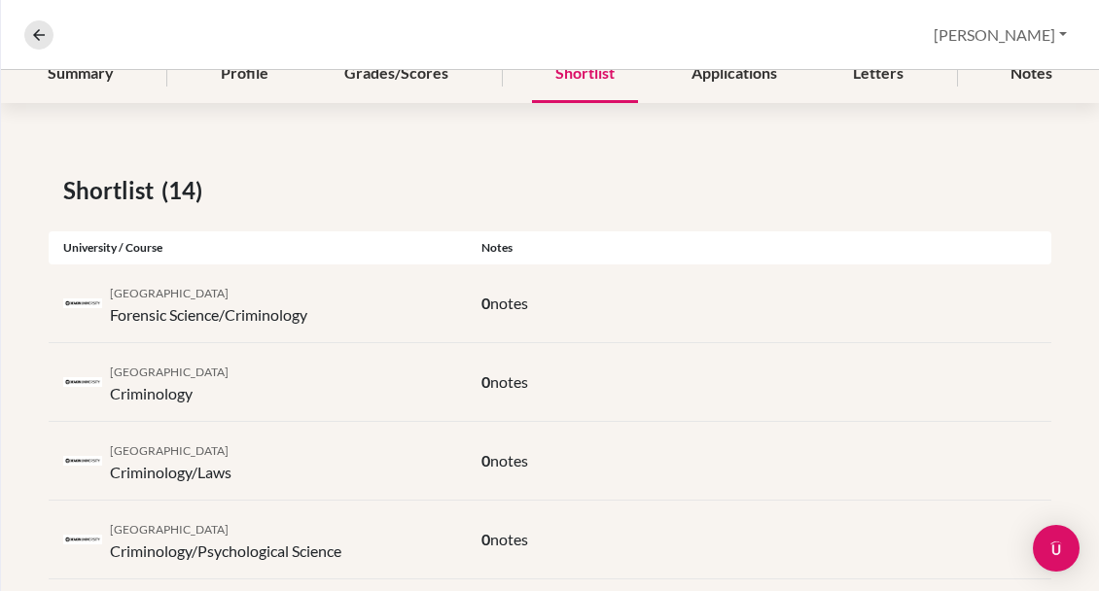
scroll to position [269, 0]
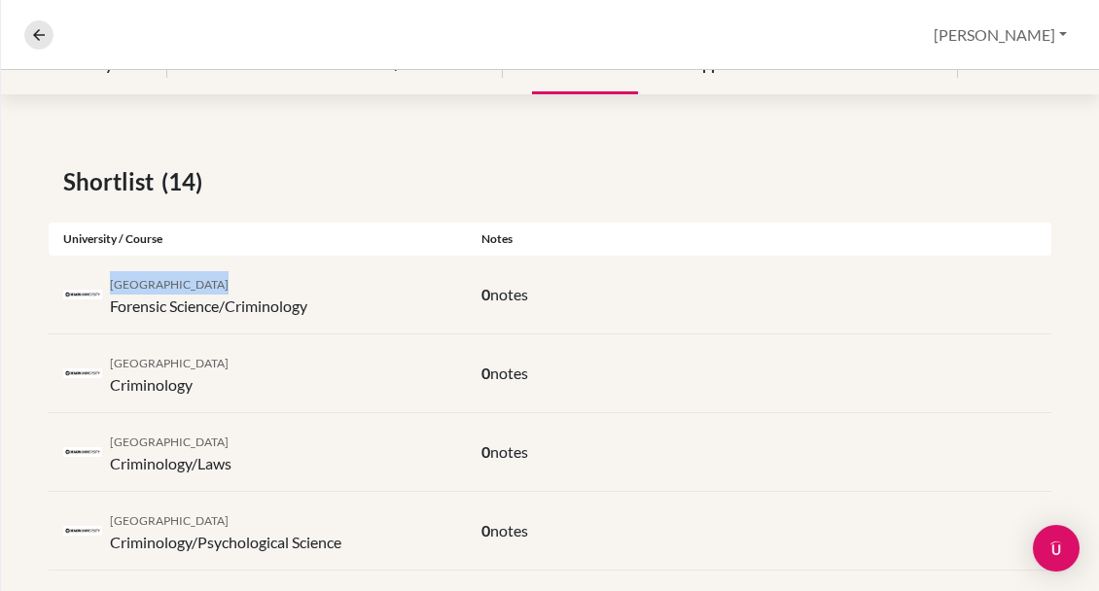
drag, startPoint x: 112, startPoint y: 283, endPoint x: 198, endPoint y: 285, distance: 86.6
click at [198, 285] on span "[GEOGRAPHIC_DATA]" at bounding box center [169, 284] width 119 height 15
copy span "[GEOGRAPHIC_DATA]"
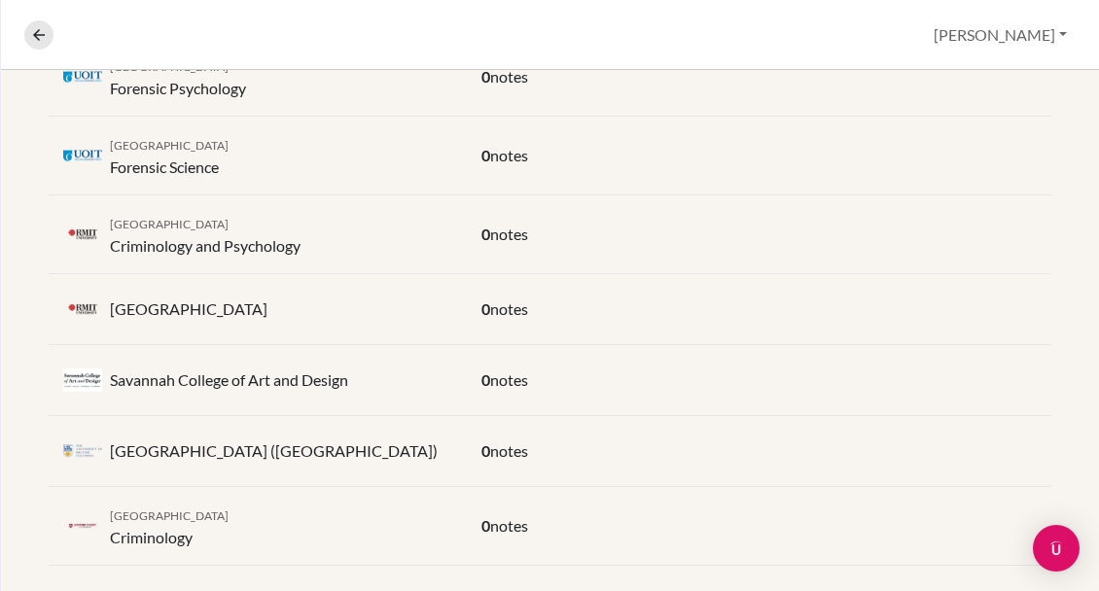
scroll to position [1024, 0]
drag, startPoint x: 112, startPoint y: 511, endPoint x: 246, endPoint y: 509, distance: 134.2
click at [229, 509] on span "Western Sydney University" at bounding box center [169, 515] width 119 height 15
copy span "Western Sydney University"
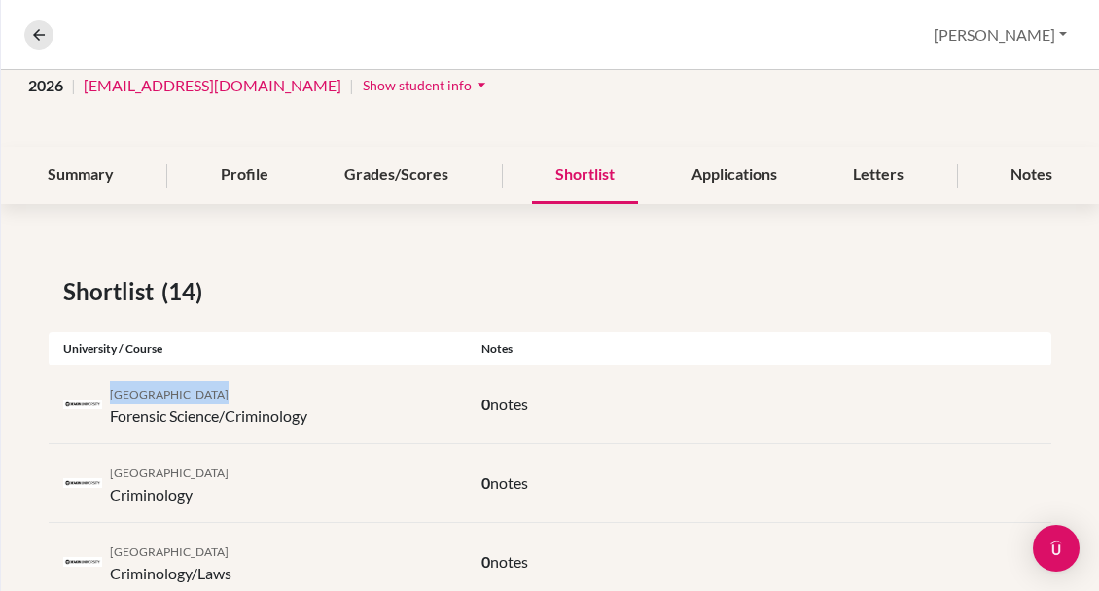
scroll to position [157, 0]
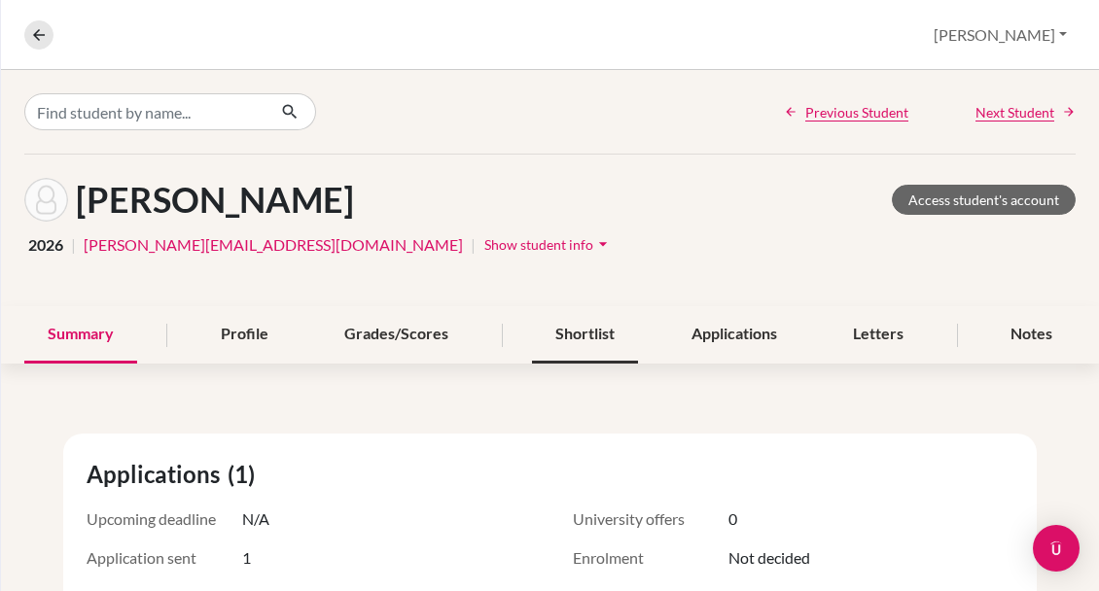
click at [584, 333] on div "Shortlist" at bounding box center [585, 334] width 106 height 57
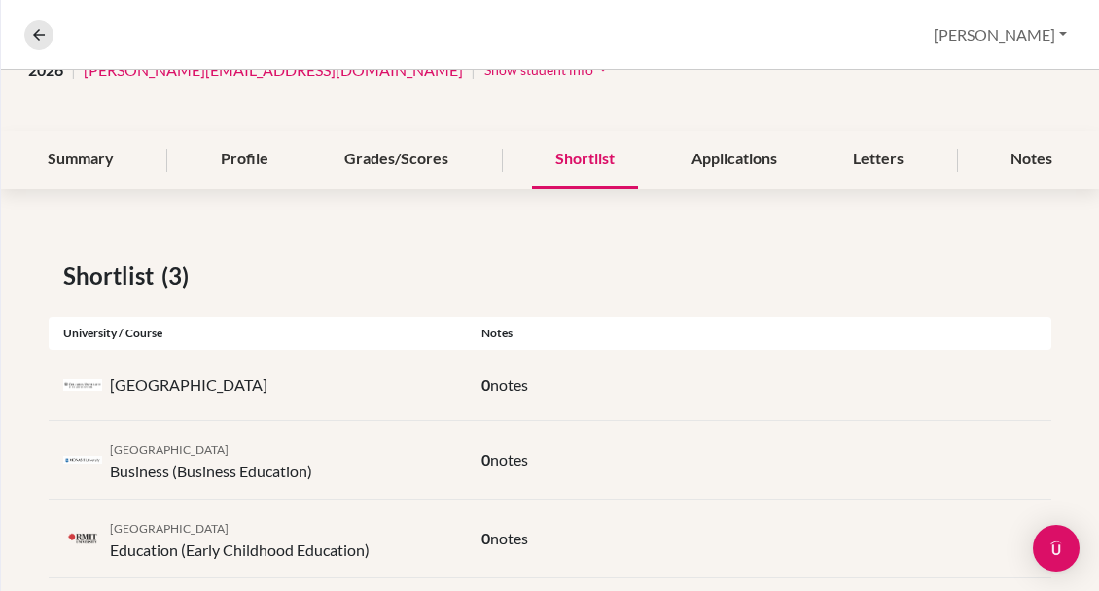
scroll to position [206, 0]
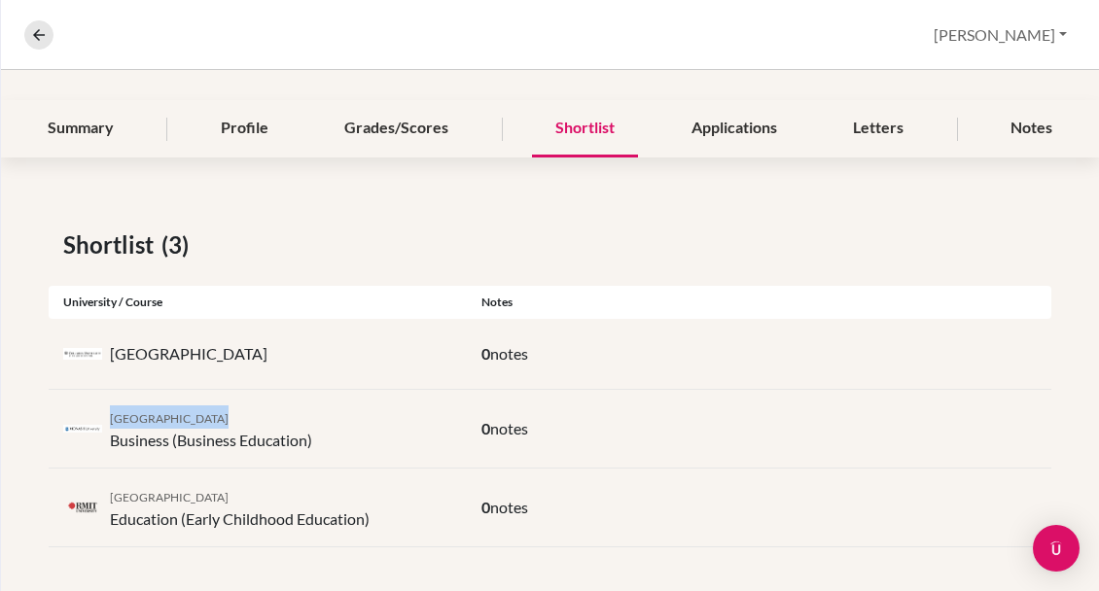
drag, startPoint x: 111, startPoint y: 418, endPoint x: 235, endPoint y: 419, distance: 124.5
click at [235, 419] on div "Monash University Business (Business Education)" at bounding box center [211, 428] width 202 height 47
copy span "[GEOGRAPHIC_DATA]"
drag, startPoint x: 112, startPoint y: 492, endPoint x: 194, endPoint y: 495, distance: 81.7
click at [194, 495] on div "RMIT University Education (Early Childhood Education)" at bounding box center [240, 507] width 260 height 47
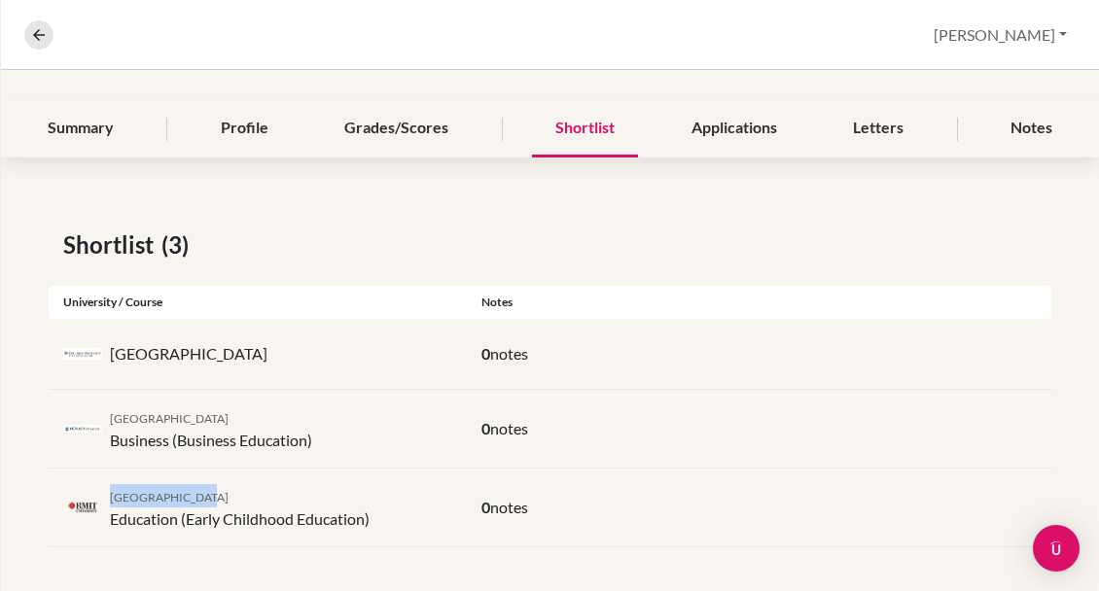
copy span "[GEOGRAPHIC_DATA]"
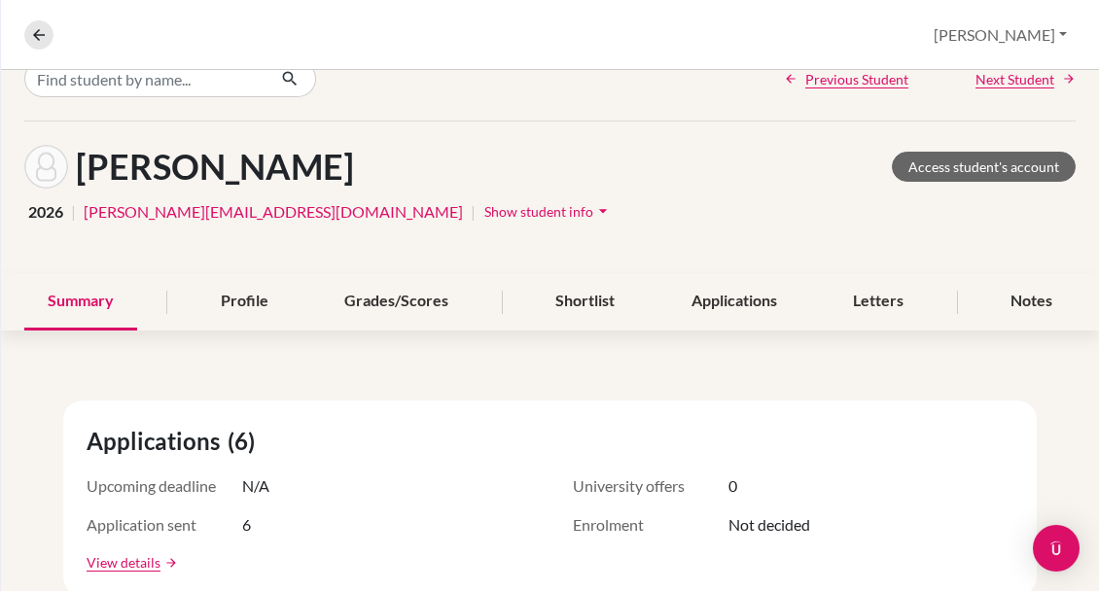
scroll to position [97, 0]
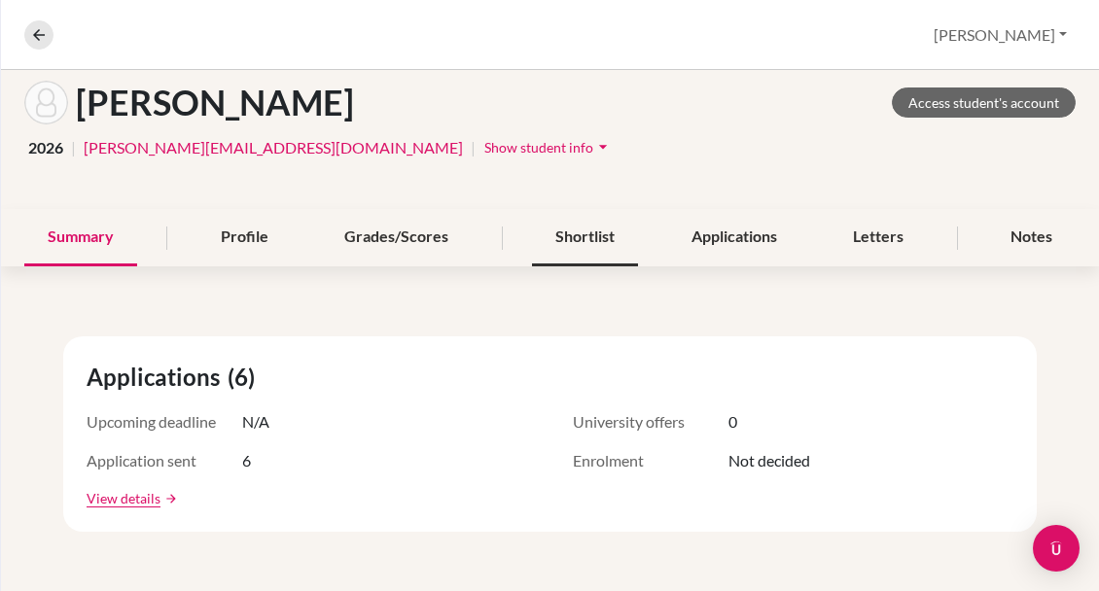
click at [592, 237] on div "Shortlist" at bounding box center [585, 237] width 106 height 57
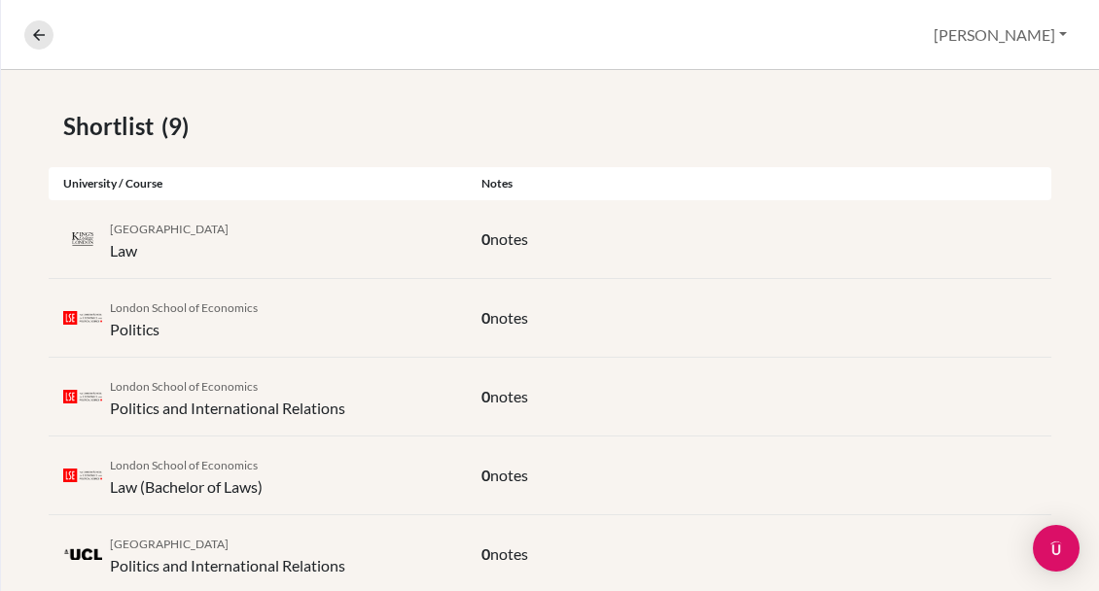
scroll to position [338, 0]
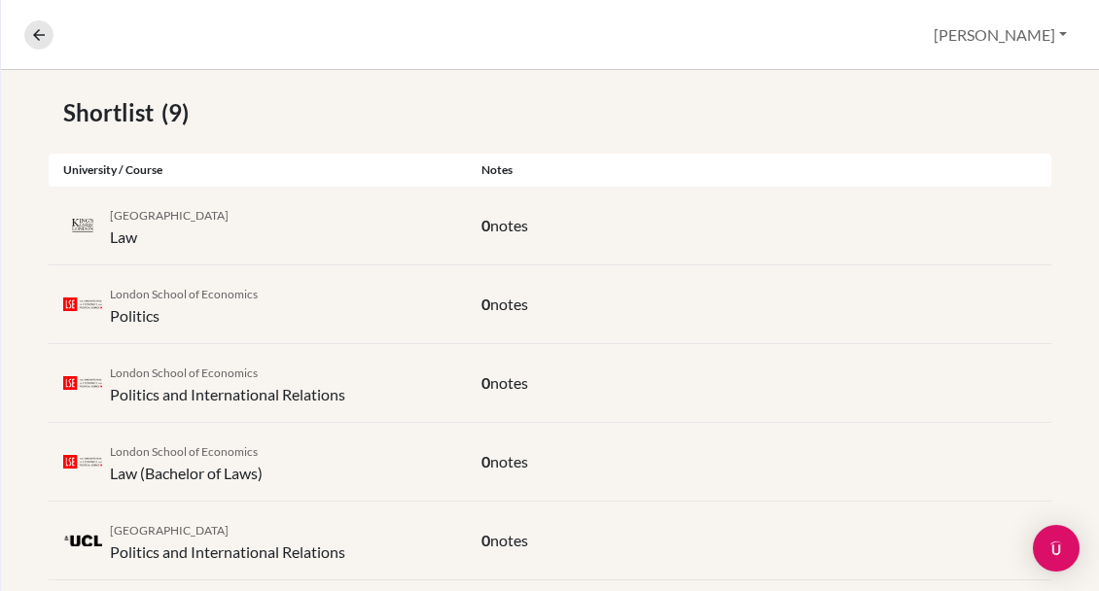
drag, startPoint x: 110, startPoint y: 213, endPoint x: 220, endPoint y: 214, distance: 109.9
click at [220, 214] on span "King's College London" at bounding box center [169, 215] width 119 height 15
copy span "King's College London"
drag, startPoint x: 111, startPoint y: 293, endPoint x: 255, endPoint y: 296, distance: 143.9
click at [255, 296] on div "London School of Economics Politics" at bounding box center [258, 304] width 418 height 47
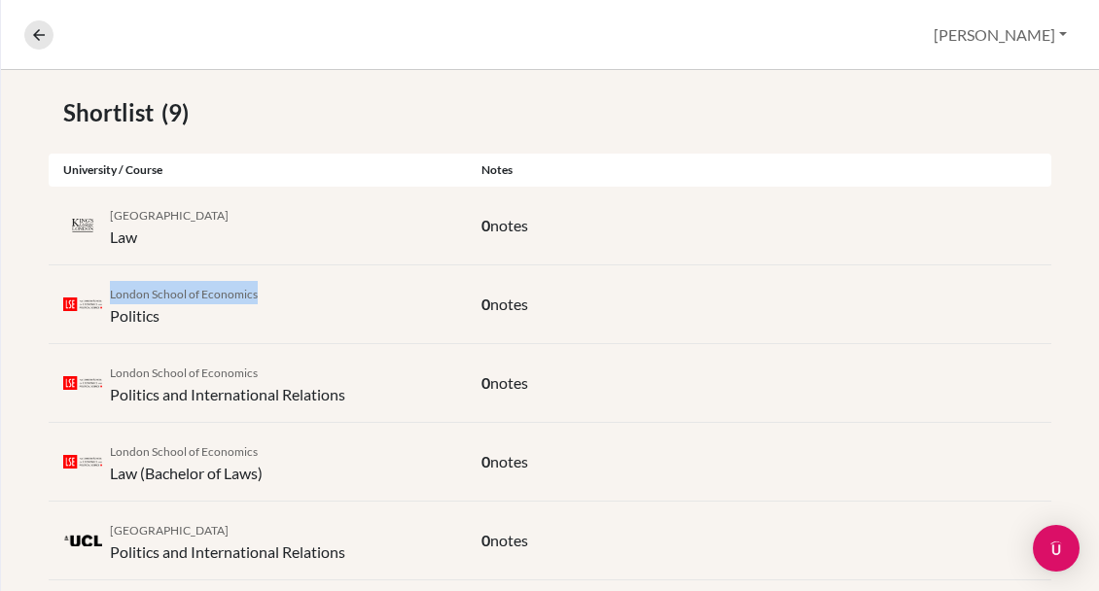
copy span "London School of Economics"
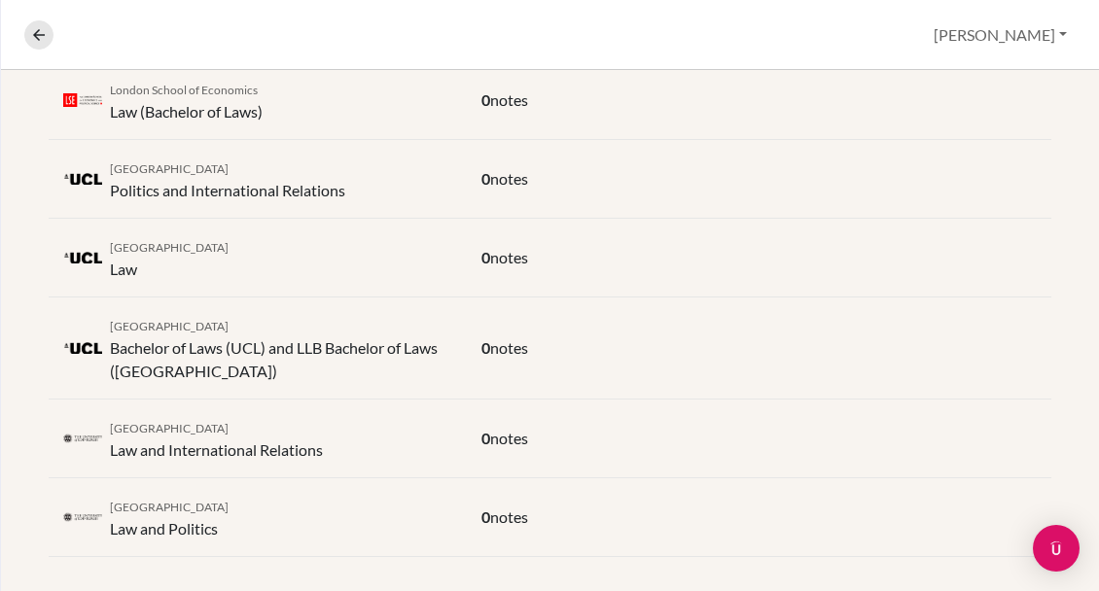
scroll to position [708, 0]
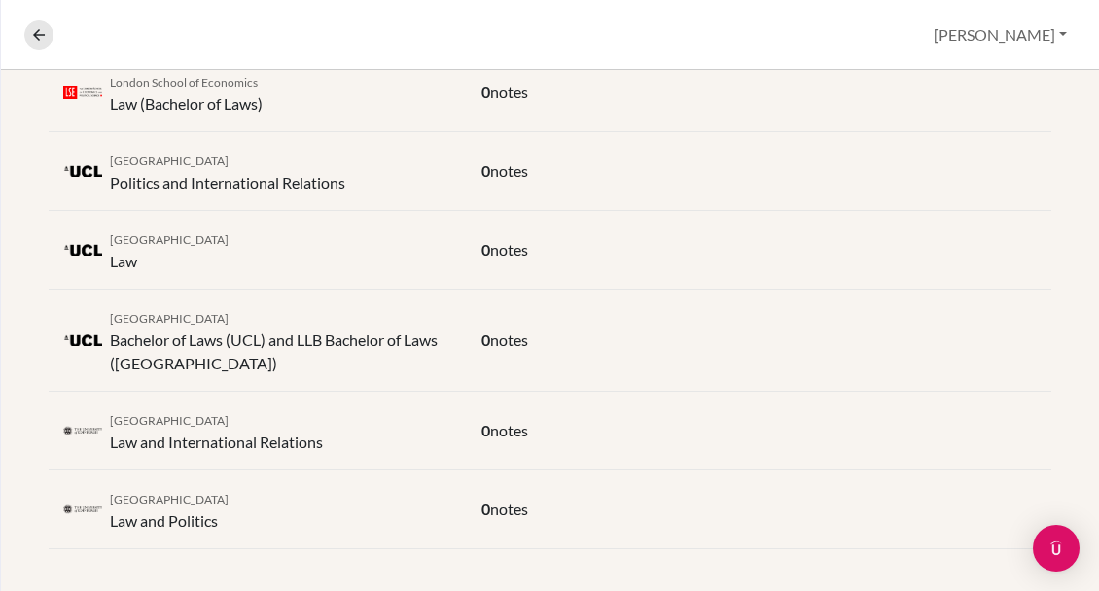
drag, startPoint x: 112, startPoint y: 418, endPoint x: 229, endPoint y: 417, distance: 116.7
click at [229, 417] on span "University of Edinburgh" at bounding box center [169, 420] width 119 height 15
copy span "University of Edinburgh"
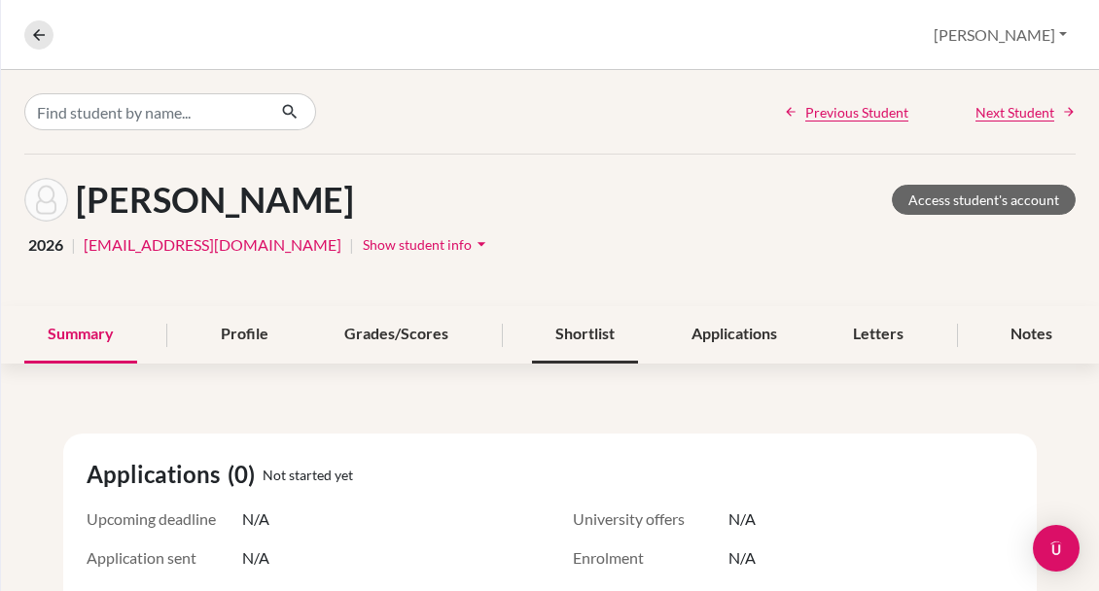
click at [569, 339] on div "Shortlist" at bounding box center [585, 334] width 106 height 57
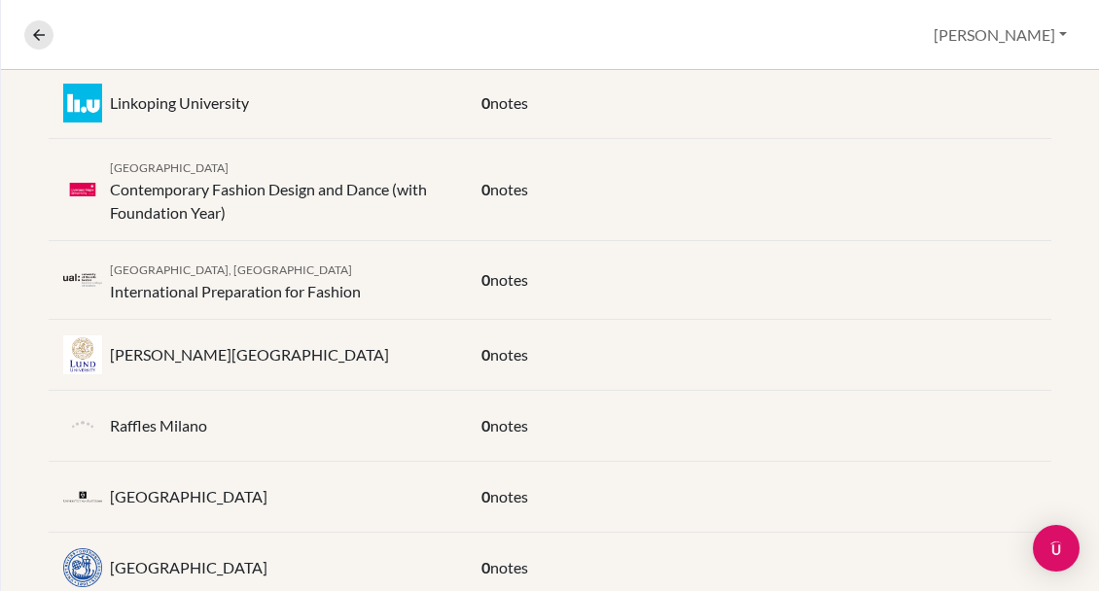
scroll to position [552, 0]
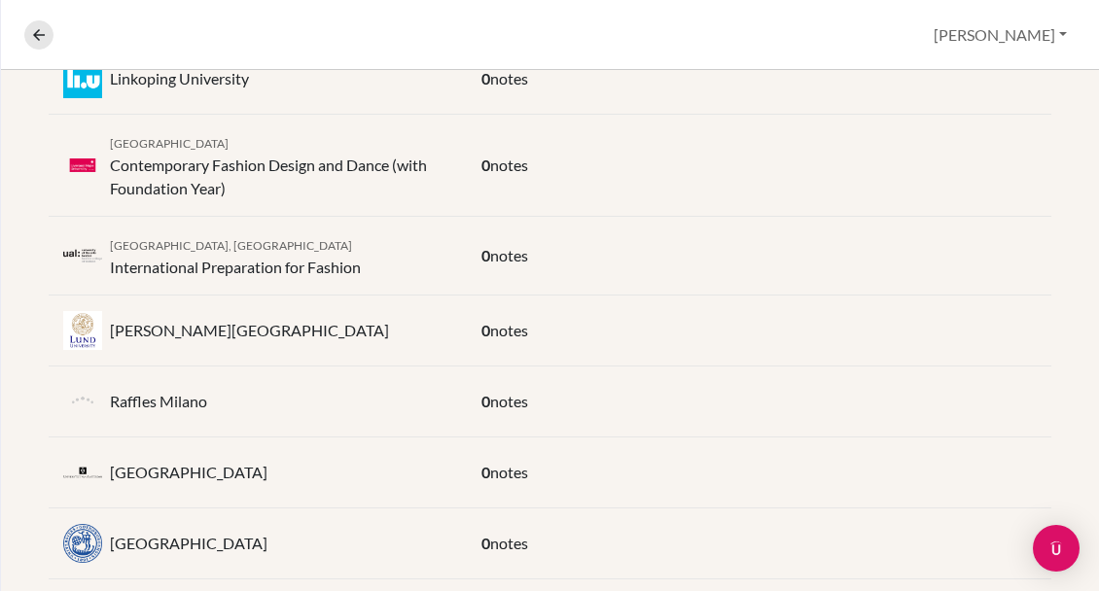
drag, startPoint x: 281, startPoint y: 540, endPoint x: 114, endPoint y: 540, distance: 167.3
click at [114, 540] on p "[GEOGRAPHIC_DATA]" at bounding box center [189, 543] width 158 height 23
copy p "[GEOGRAPHIC_DATA]"
drag, startPoint x: 111, startPoint y: 470, endPoint x: 275, endPoint y: 470, distance: 164.3
click at [267, 470] on p "[GEOGRAPHIC_DATA]" at bounding box center [189, 472] width 158 height 23
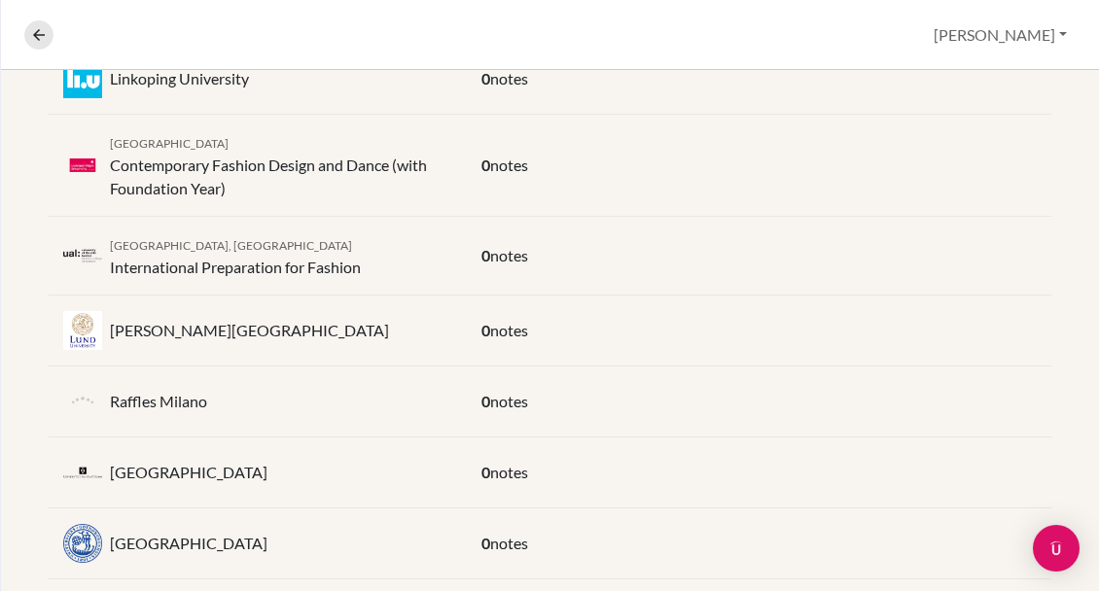
copy p "[GEOGRAPHIC_DATA]"
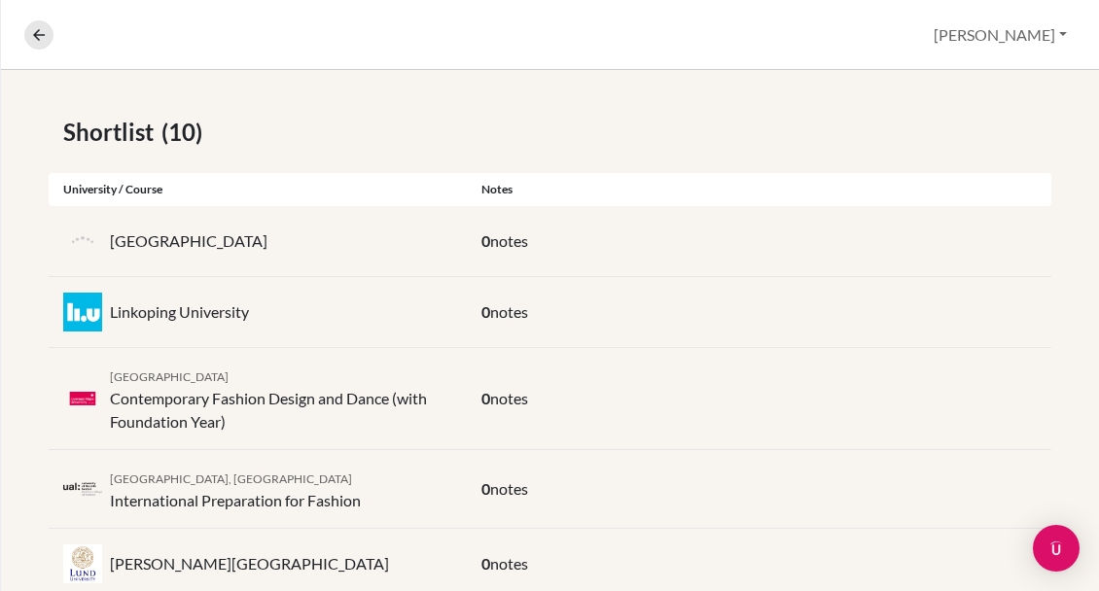
scroll to position [319, 0]
click at [135, 309] on p "Linkoping University" at bounding box center [179, 311] width 139 height 23
drag, startPoint x: 113, startPoint y: 311, endPoint x: 246, endPoint y: 313, distance: 133.2
click at [246, 313] on p "Linkoping University" at bounding box center [179, 311] width 139 height 23
click at [261, 286] on div "Linkoping University 0 notes" at bounding box center [550, 312] width 1003 height 71
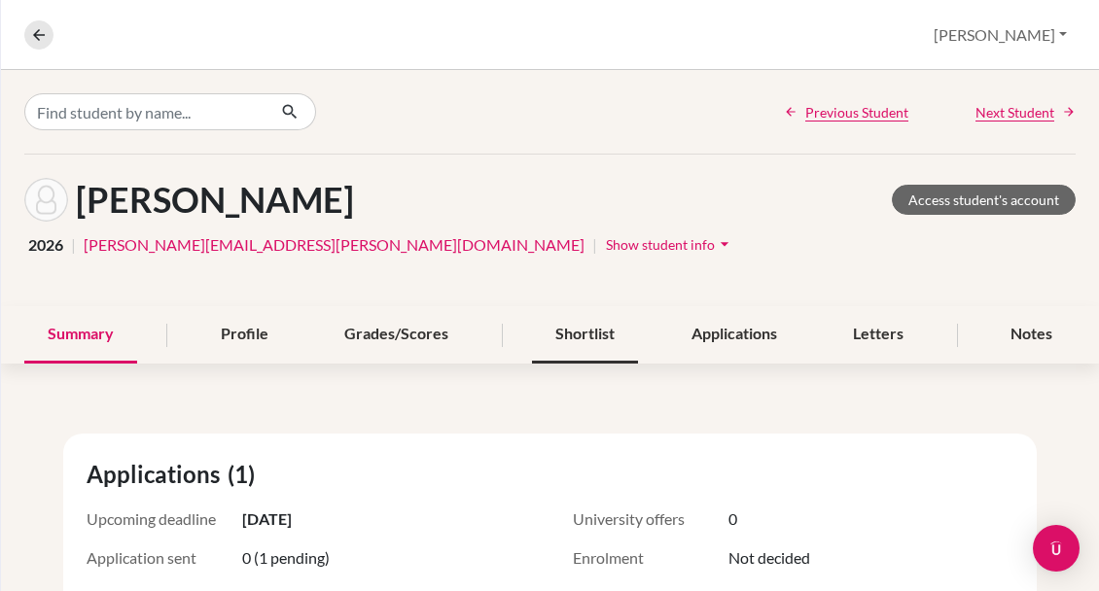
click at [580, 338] on div "Shortlist" at bounding box center [585, 334] width 106 height 57
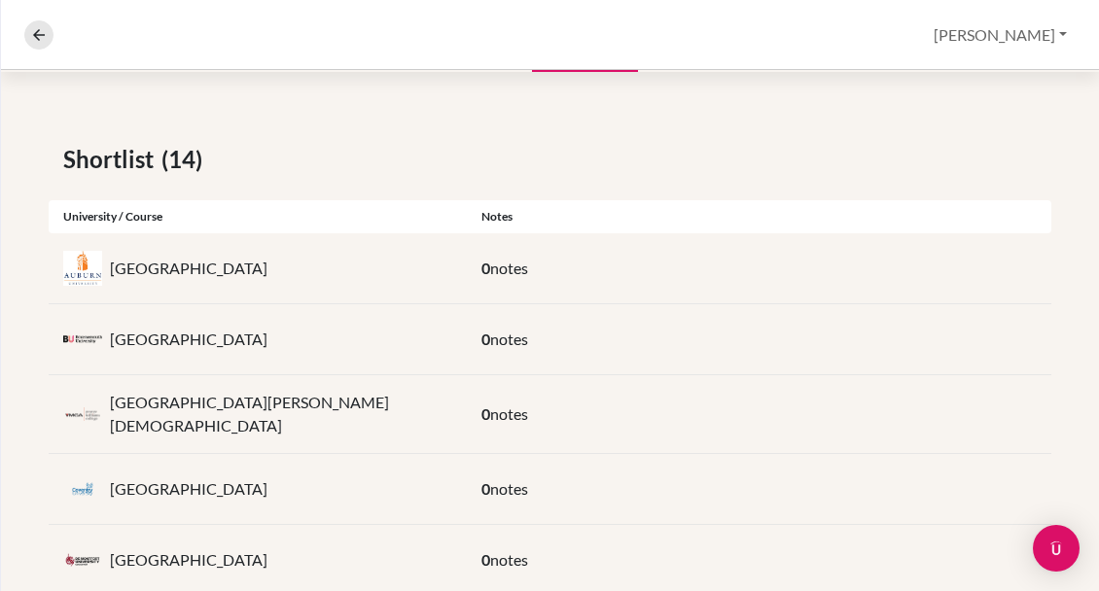
scroll to position [313, 0]
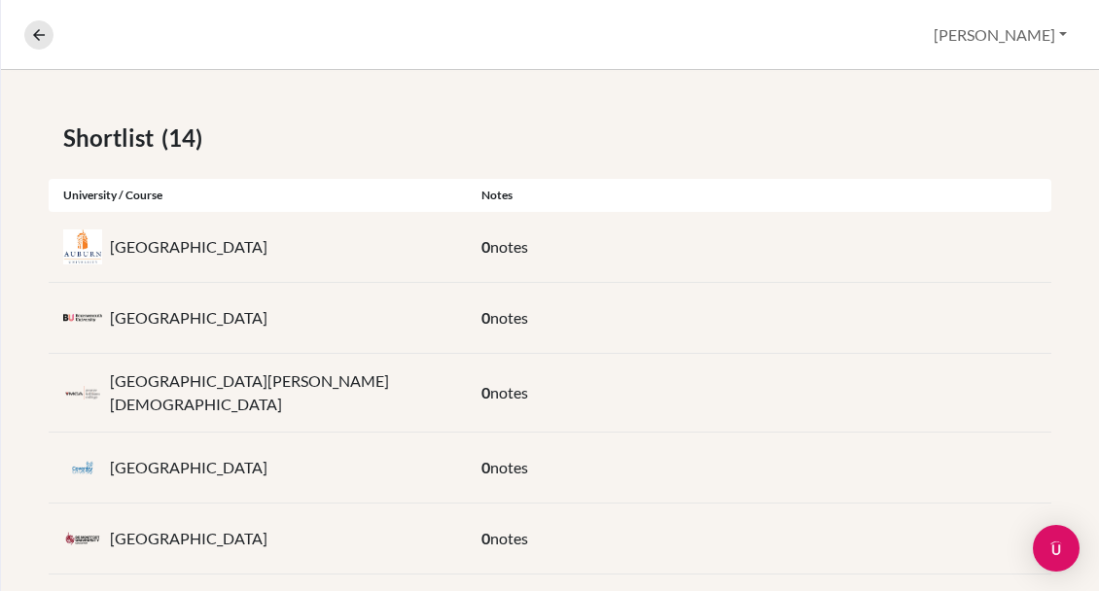
drag, startPoint x: 113, startPoint y: 316, endPoint x: 276, endPoint y: 317, distance: 163.4
click at [267, 317] on p "Bournemouth University" at bounding box center [189, 317] width 158 height 23
copy p "Bournemouth University"
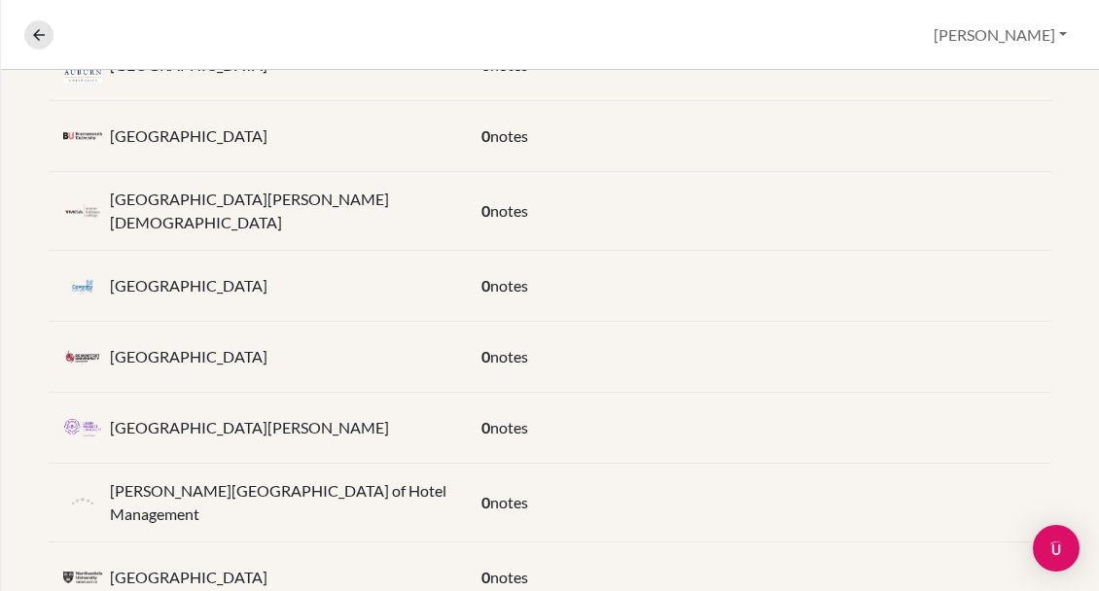
scroll to position [500, 0]
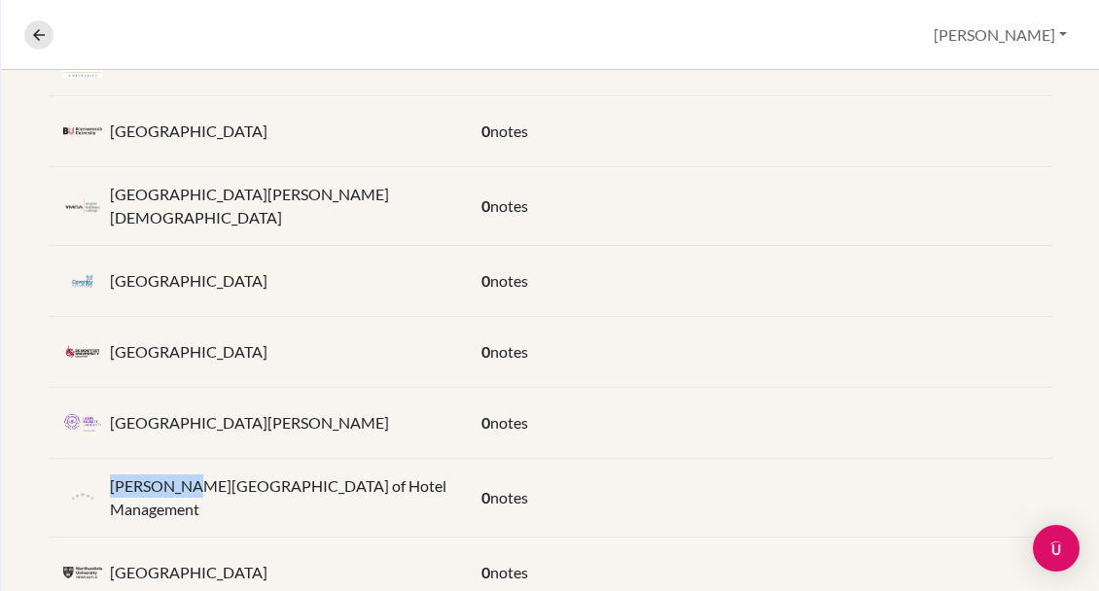
drag, startPoint x: 110, startPoint y: 471, endPoint x: 184, endPoint y: 476, distance: 74.1
click at [184, 476] on p "Les Roches International School of Hotel Management" at bounding box center [281, 498] width 342 height 47
copy p "Les Roches"
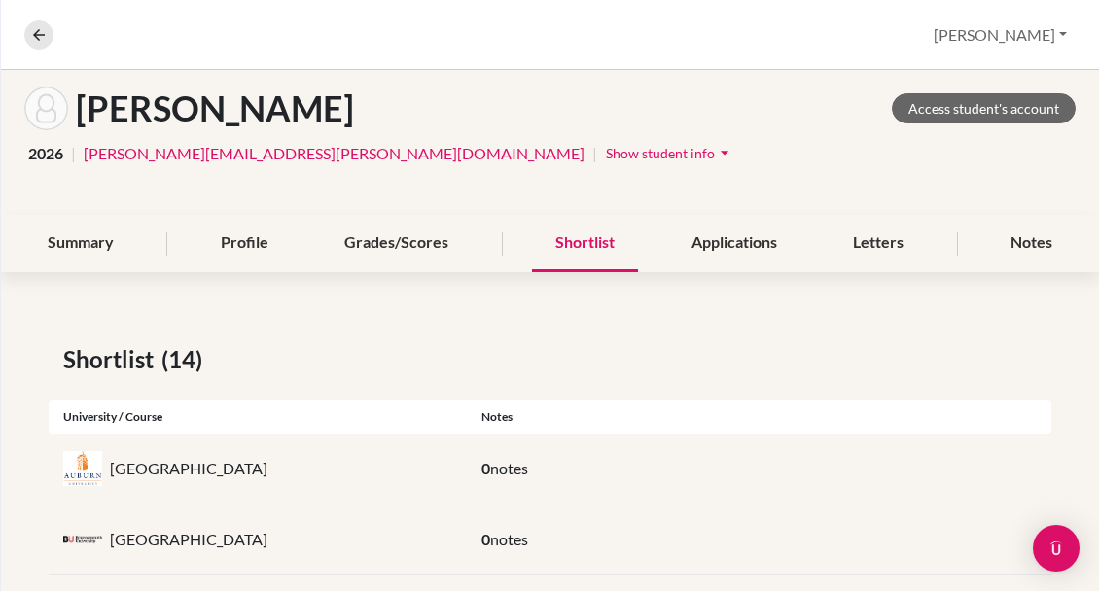
scroll to position [86, 0]
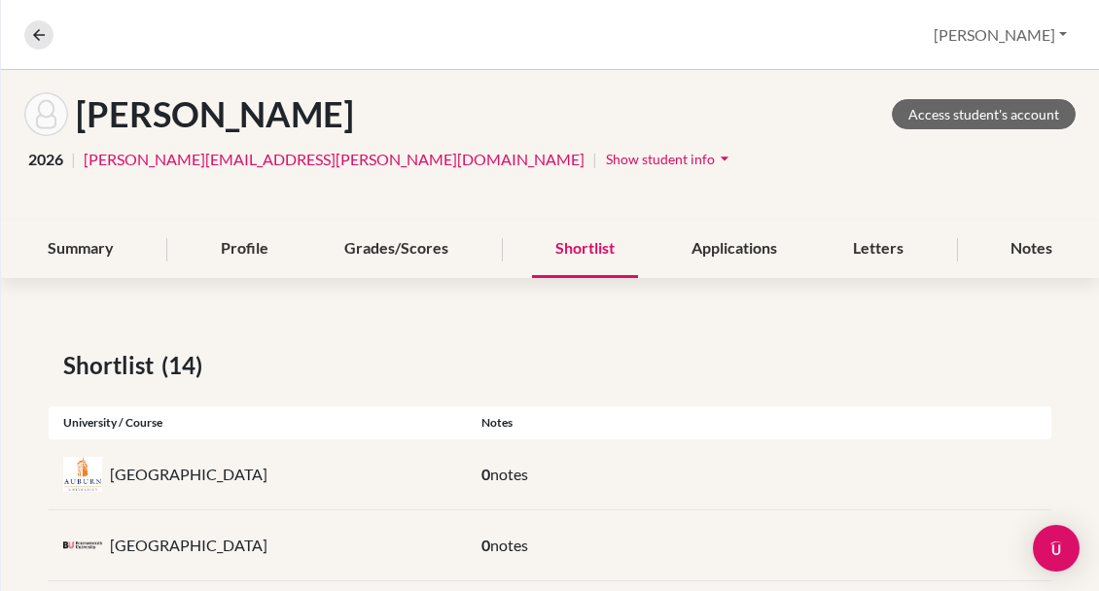
click at [606, 160] on span "Show student info" at bounding box center [660, 159] width 109 height 17
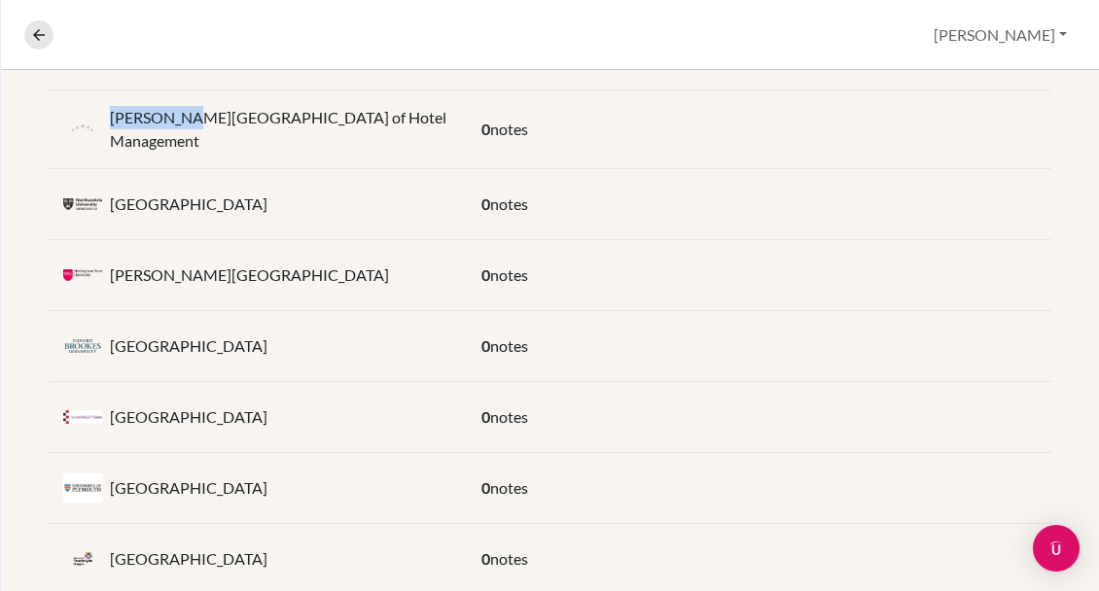
scroll to position [1083, 0]
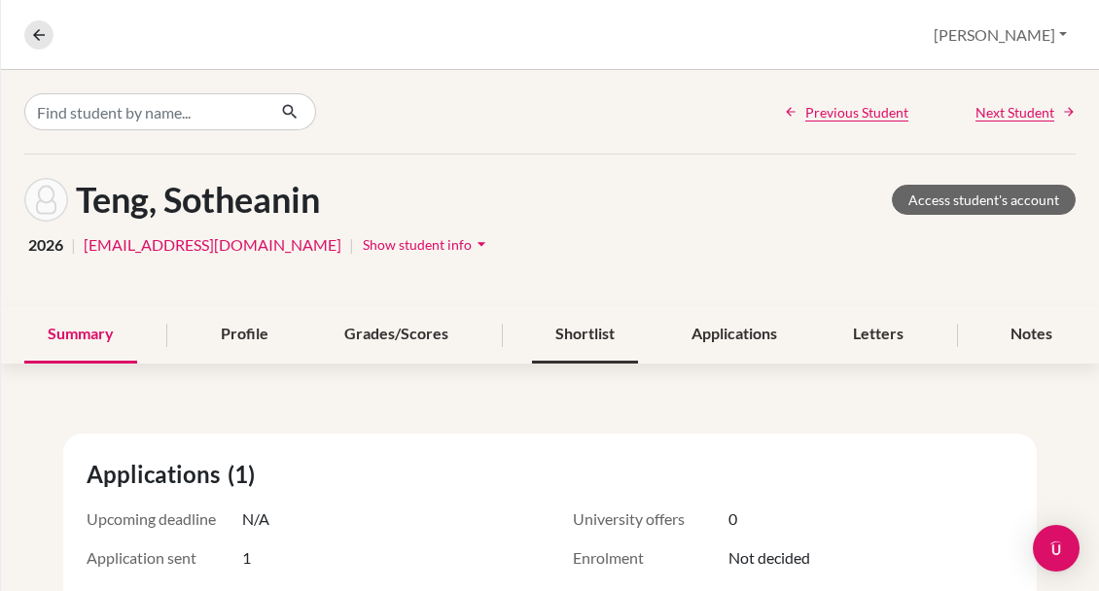
click at [582, 333] on div "Shortlist" at bounding box center [585, 334] width 106 height 57
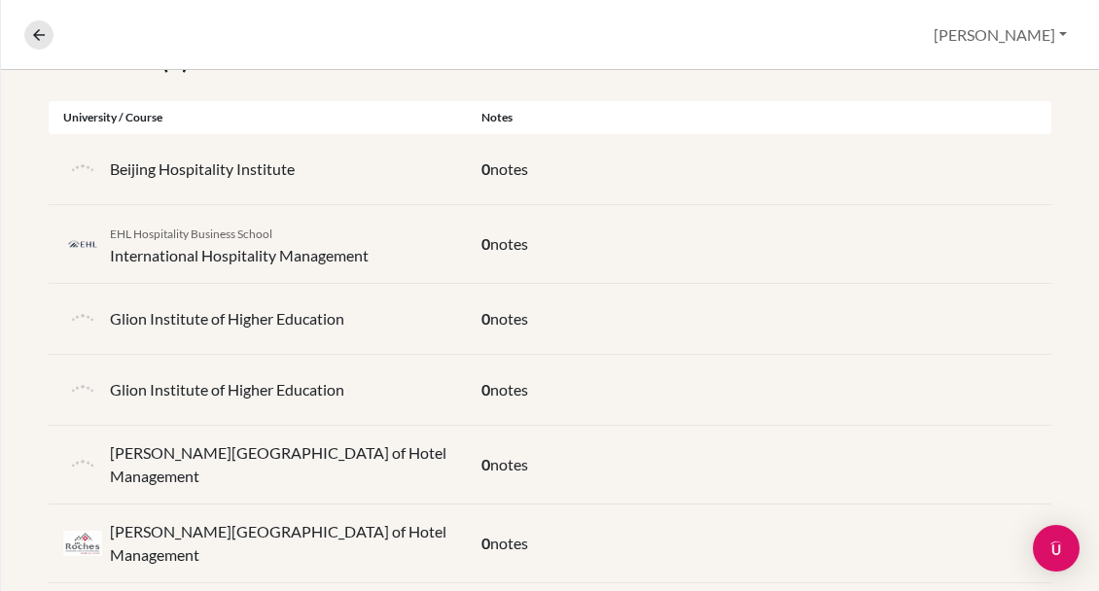
scroll to position [394, 0]
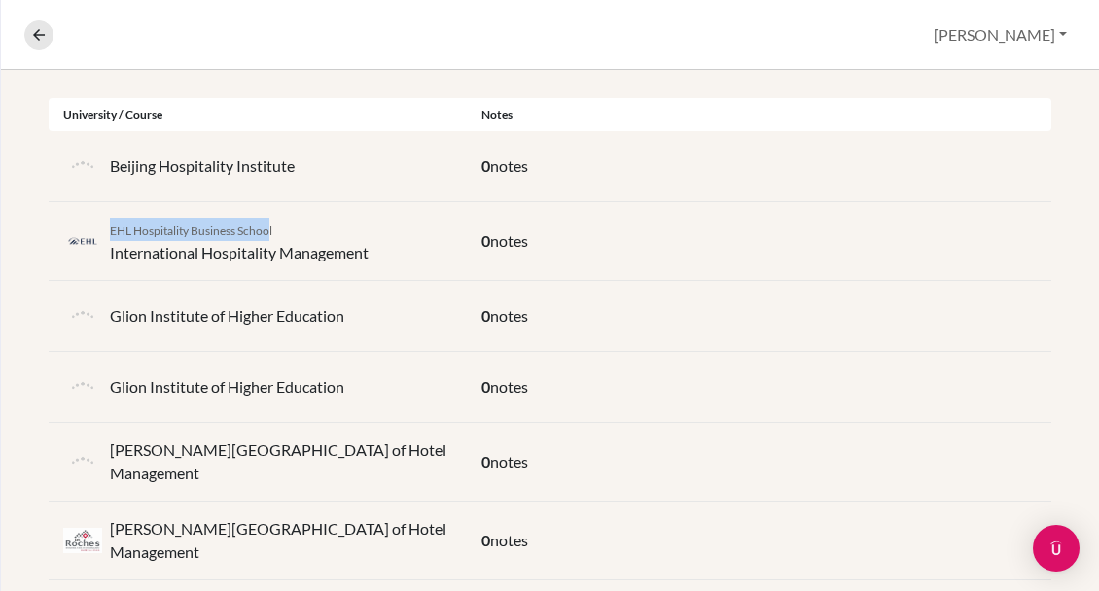
drag, startPoint x: 110, startPoint y: 230, endPoint x: 271, endPoint y: 227, distance: 161.5
click at [271, 227] on span "EHL Hospitality Business School" at bounding box center [191, 231] width 162 height 15
click at [148, 224] on span "EHL Hospitality Business School" at bounding box center [191, 231] width 162 height 15
drag, startPoint x: 110, startPoint y: 229, endPoint x: 274, endPoint y: 229, distance: 164.3
click at [274, 229] on div "EHL Hospitality Business School International Hospitality Management" at bounding box center [239, 241] width 259 height 47
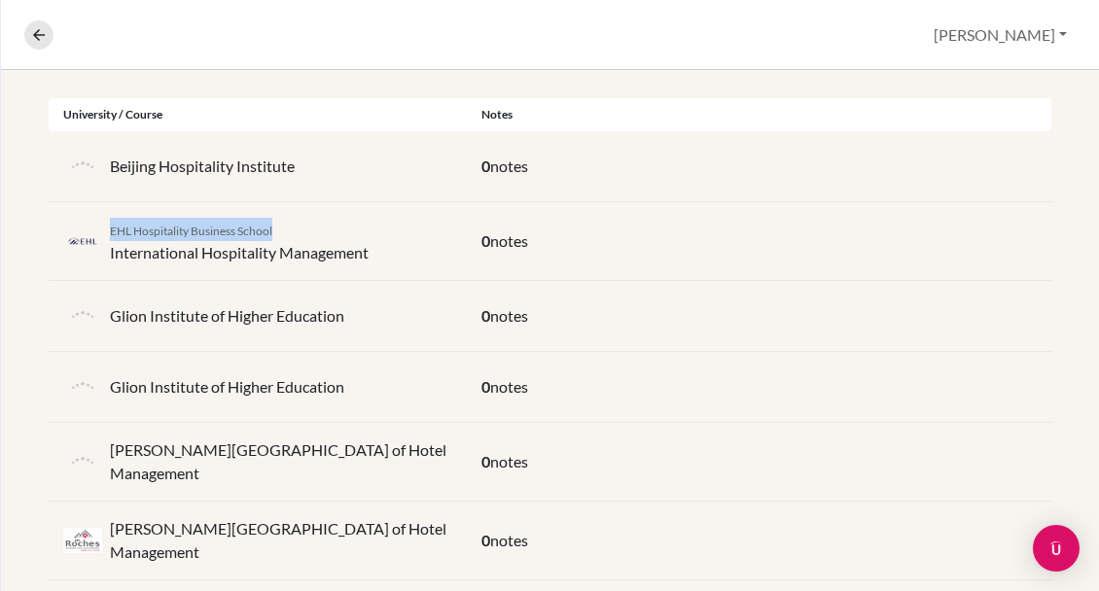
copy span "EHL Hospitality Business School"
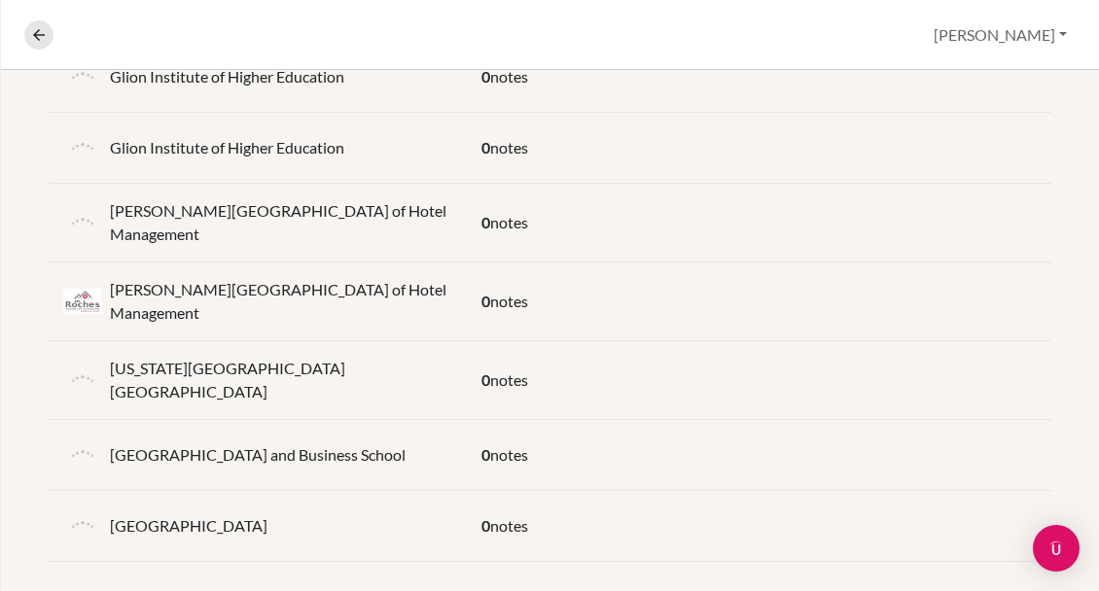
scroll to position [646, 0]
